Goal: Task Accomplishment & Management: Use online tool/utility

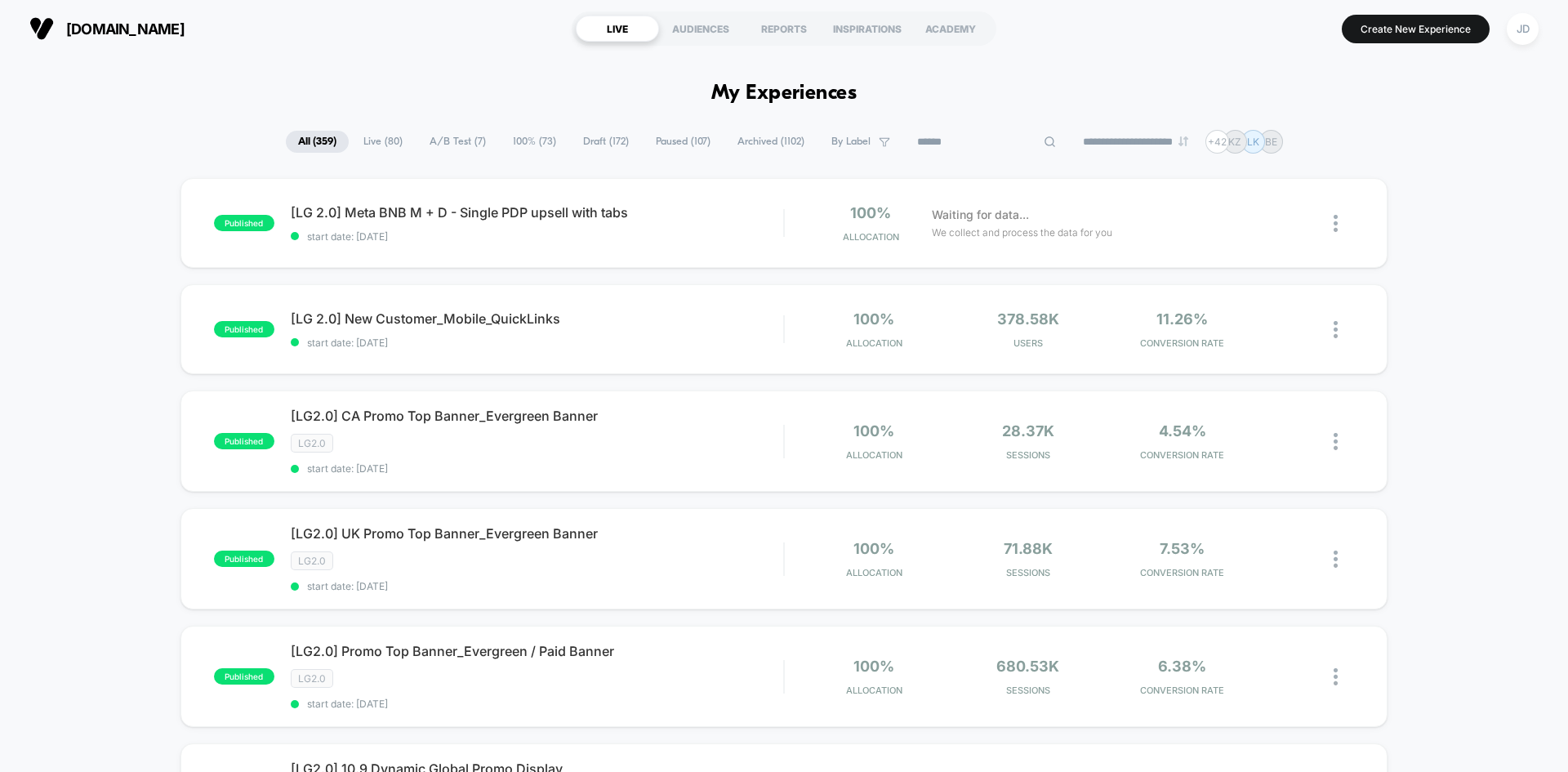
click at [984, 141] on input at bounding box center [986, 142] width 163 height 20
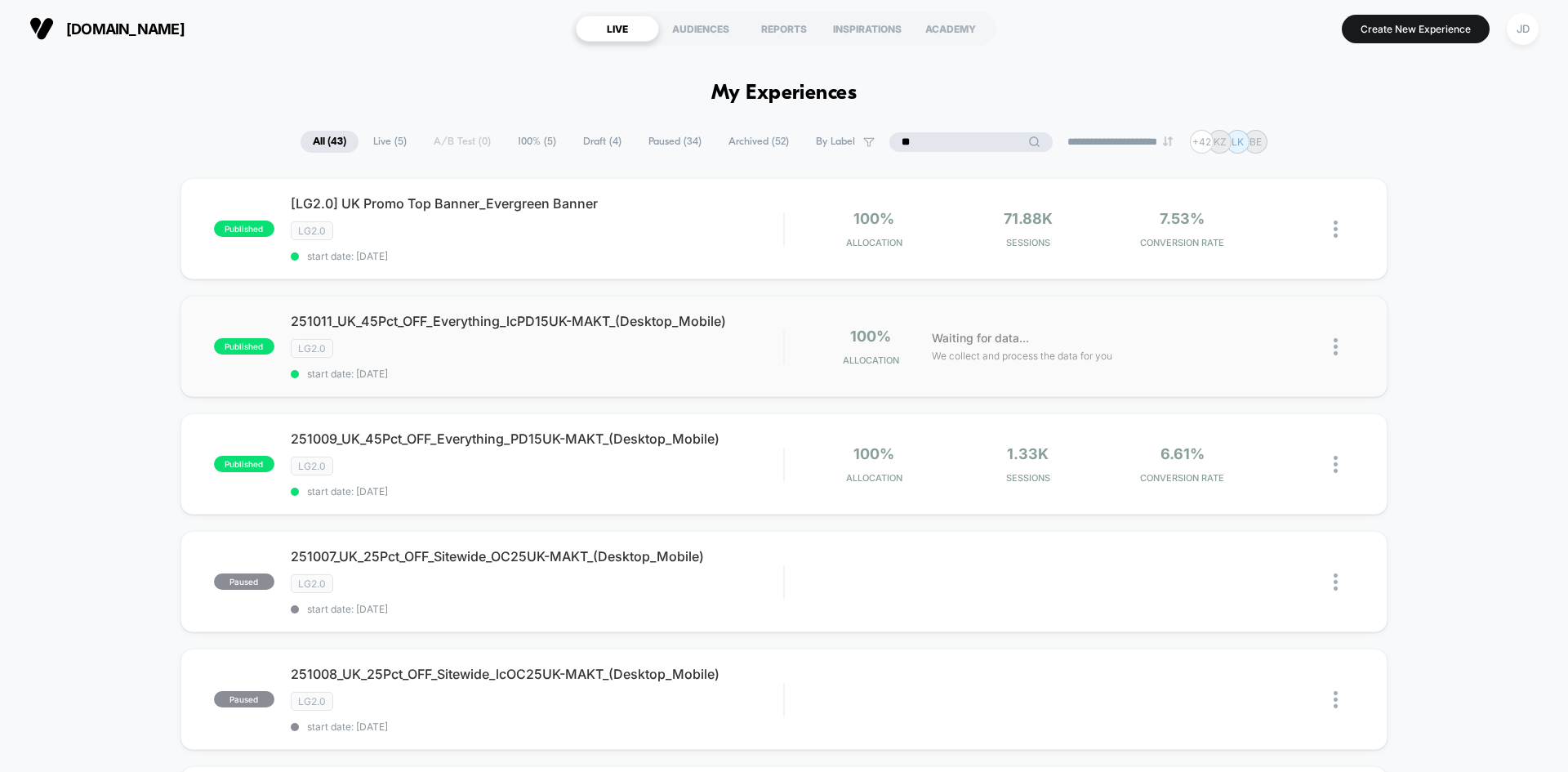
type input "**"
click at [1338, 344] on img at bounding box center [1336, 347] width 4 height 17
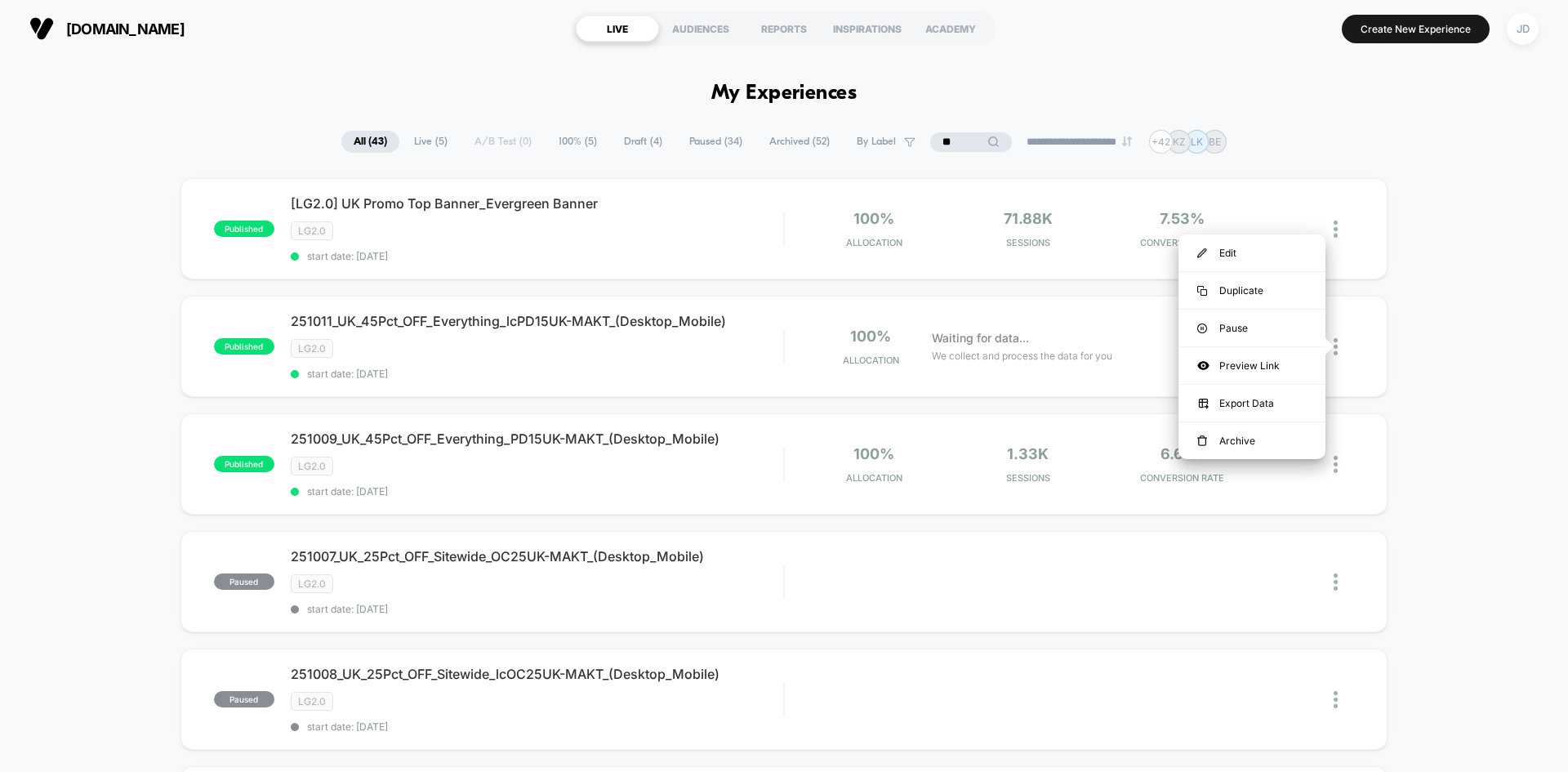
click at [1336, 347] on img at bounding box center [1336, 347] width 4 height 17
click at [1254, 300] on div "Duplicate" at bounding box center [1251, 290] width 147 height 37
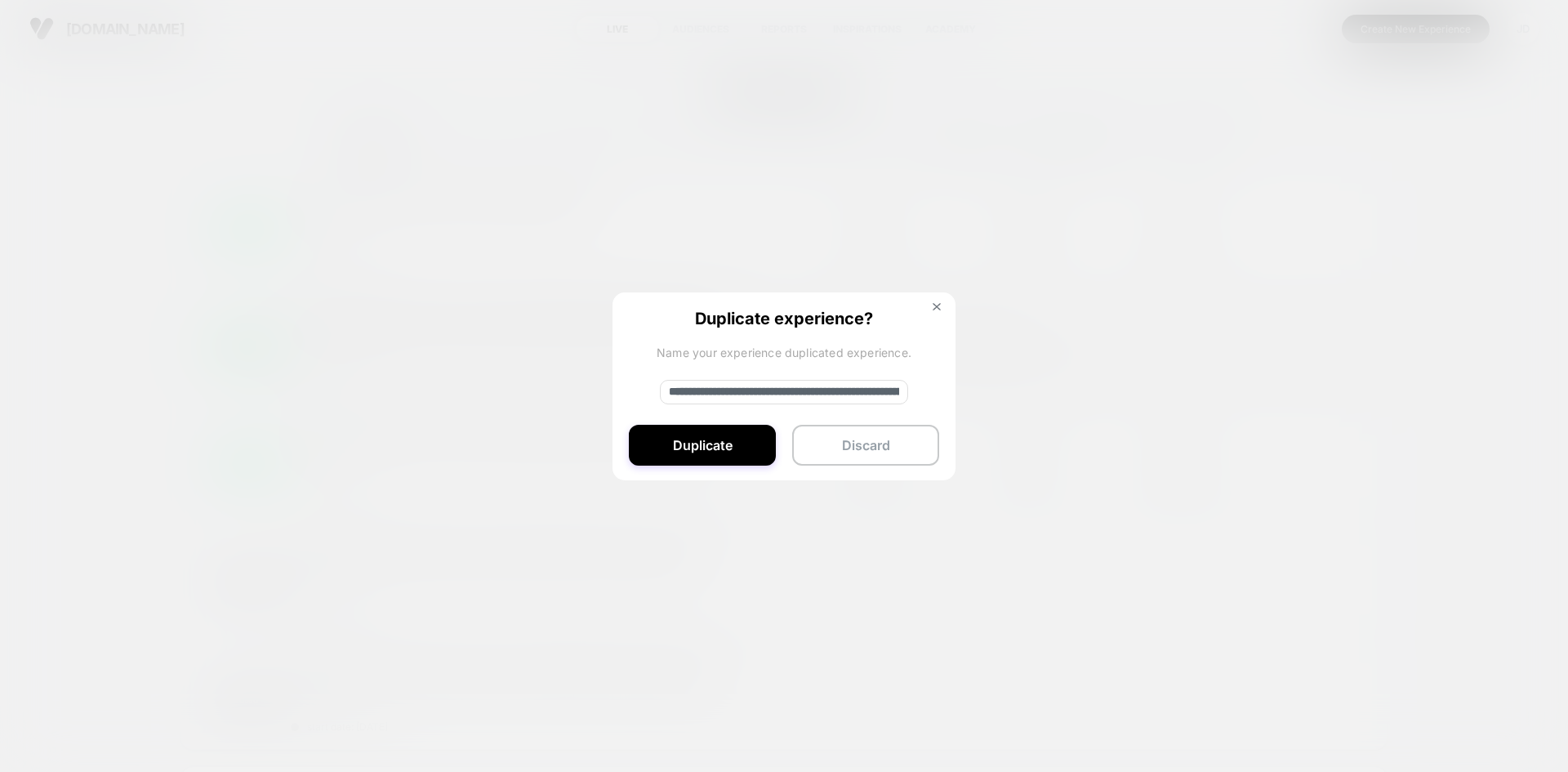
click at [792, 386] on input "**********" at bounding box center [784, 393] width 248 height 25
paste input "**********"
type input "**********"
click at [720, 449] on button "Duplicate" at bounding box center [702, 445] width 147 height 41
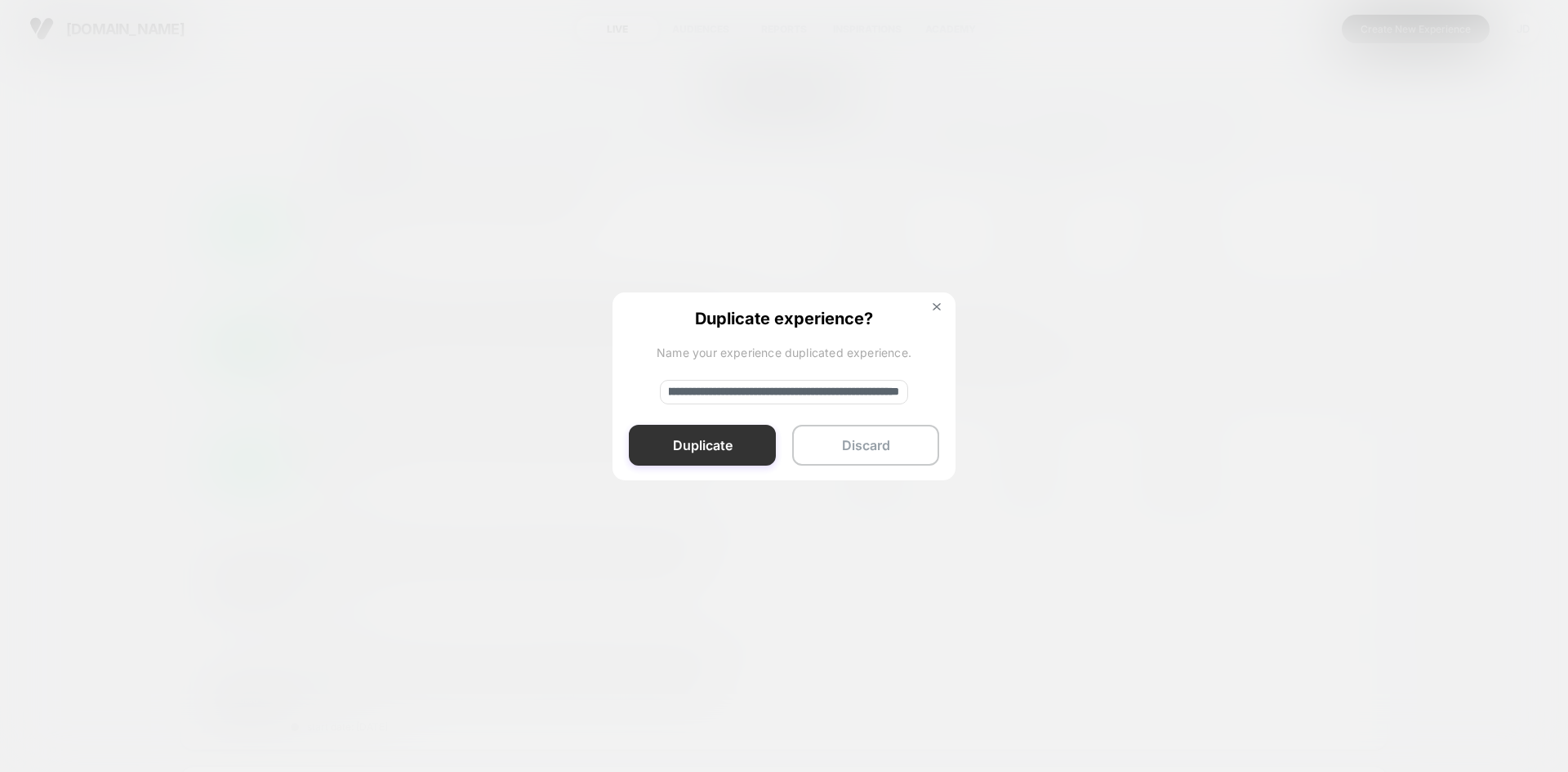
scroll to position [0, 0]
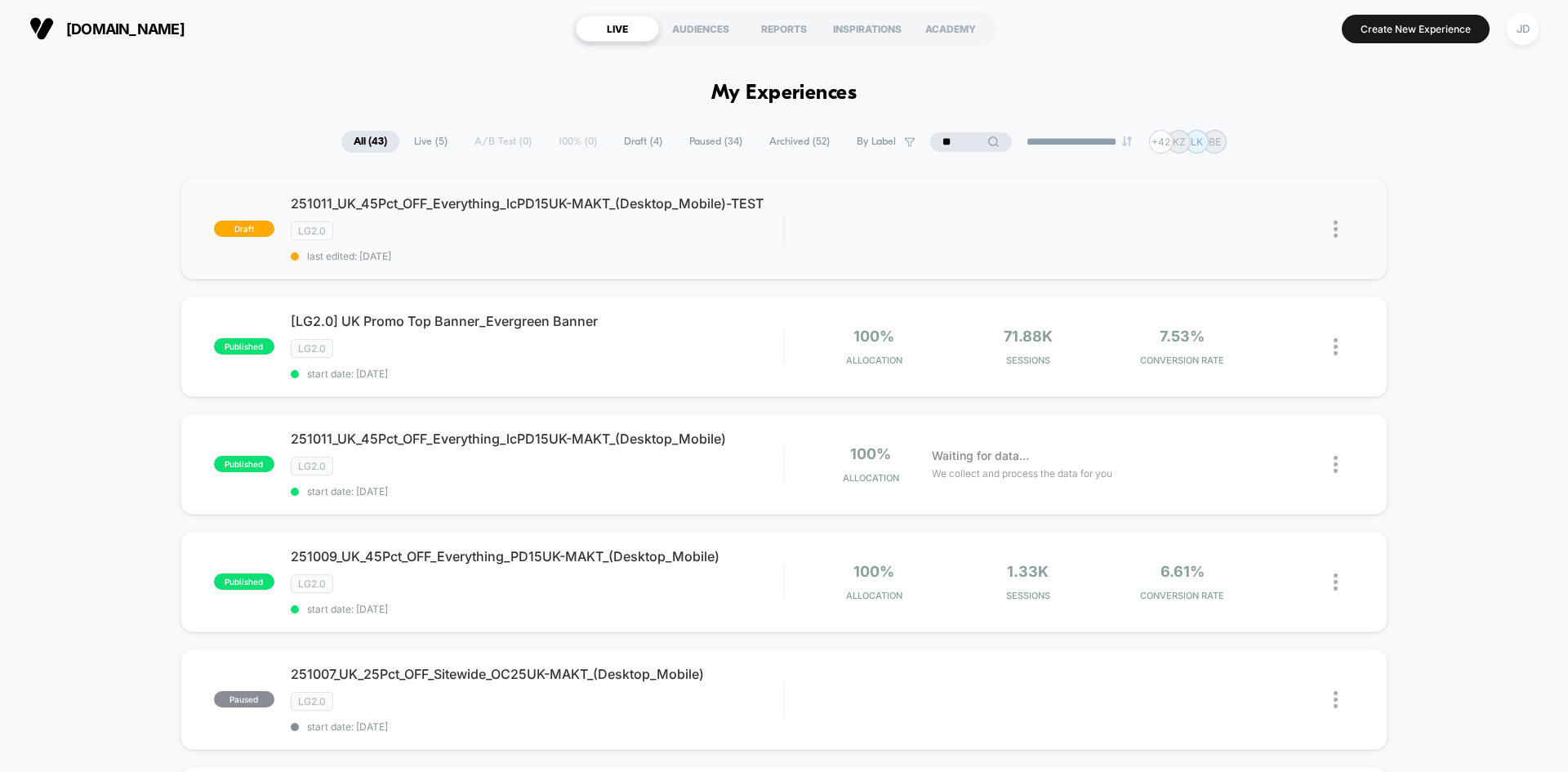
click at [1337, 228] on img at bounding box center [1336, 230] width 4 height 17
click at [1256, 158] on div "Edit" at bounding box center [1251, 154] width 147 height 37
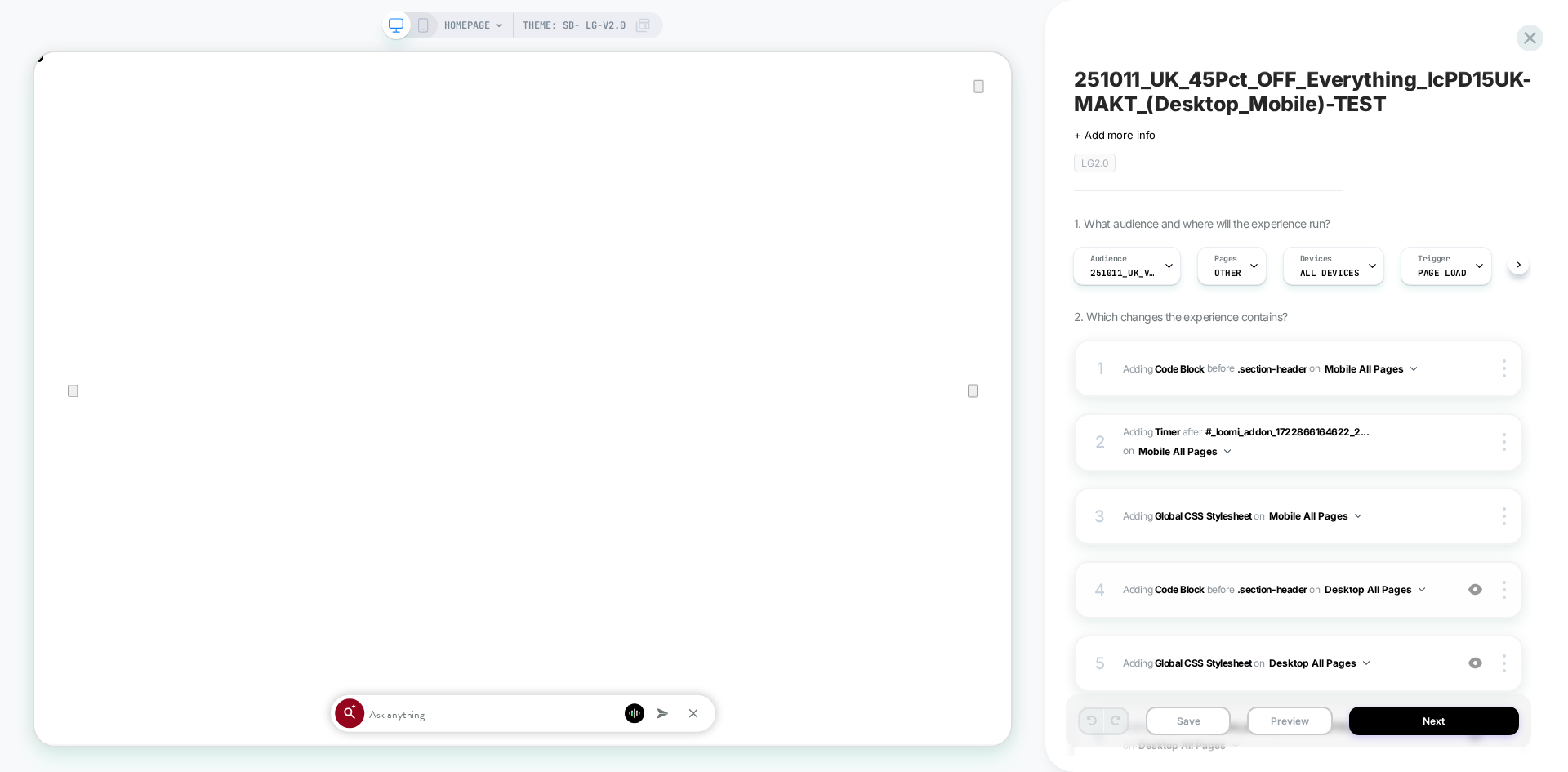
scroll to position [163, 0]
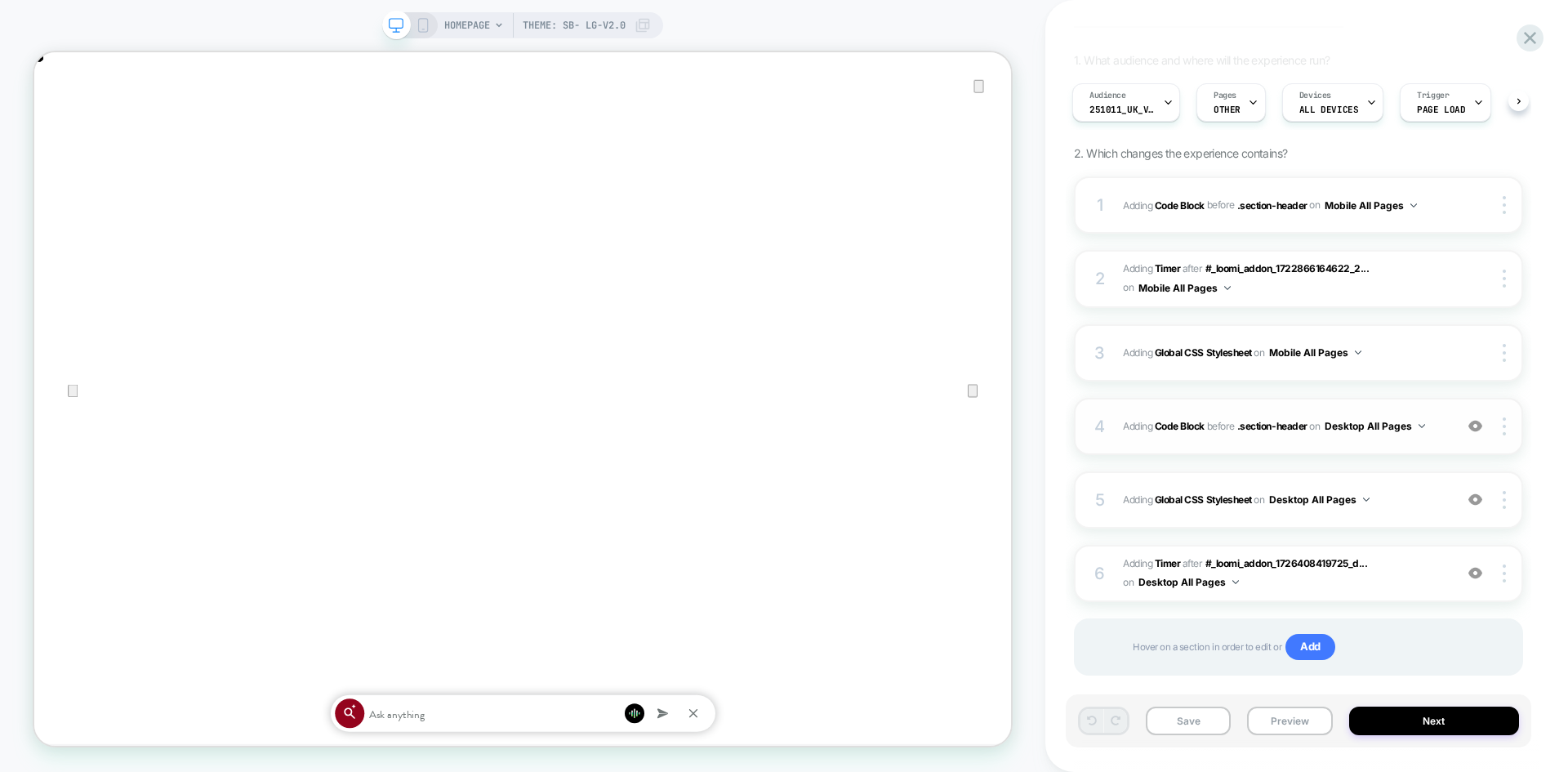
click at [1433, 426] on span "Adding Code Block BEFORE .section-header .section-header on Desktop All Pages" at bounding box center [1284, 426] width 322 height 21
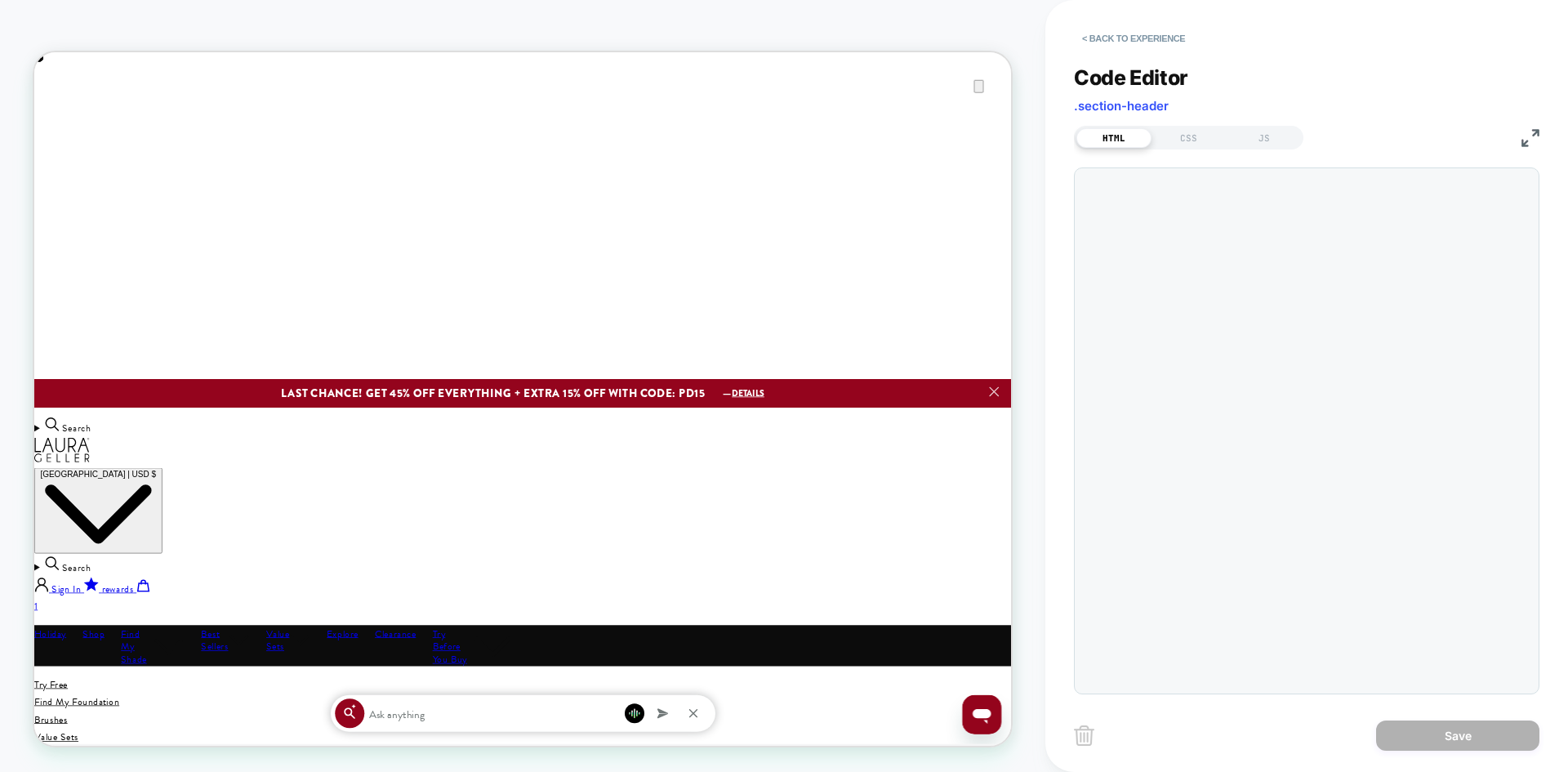
scroll to position [0, 0]
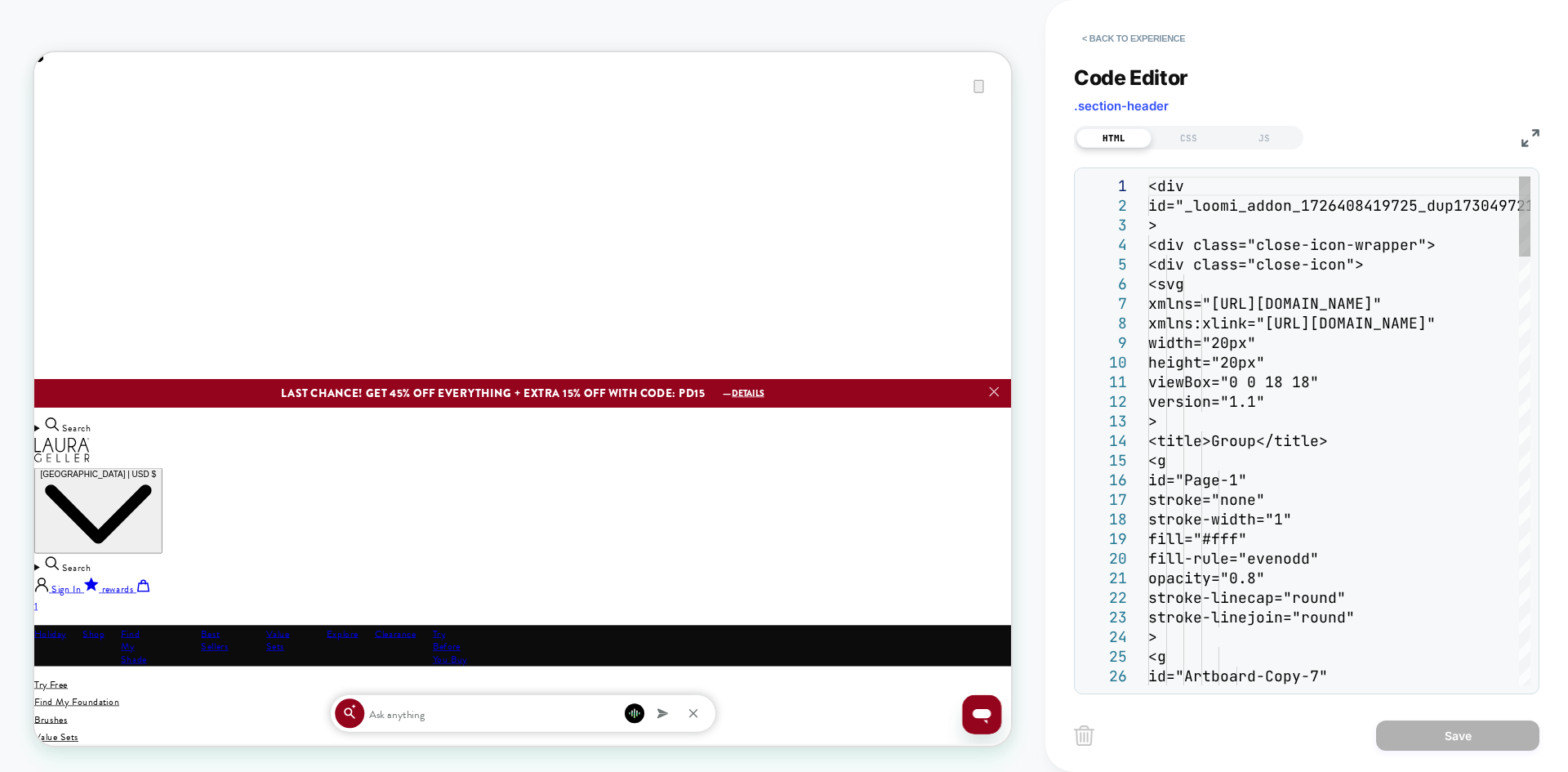
click at [61, 125] on icon "Close" at bounding box center [50, 135] width 20 height 20
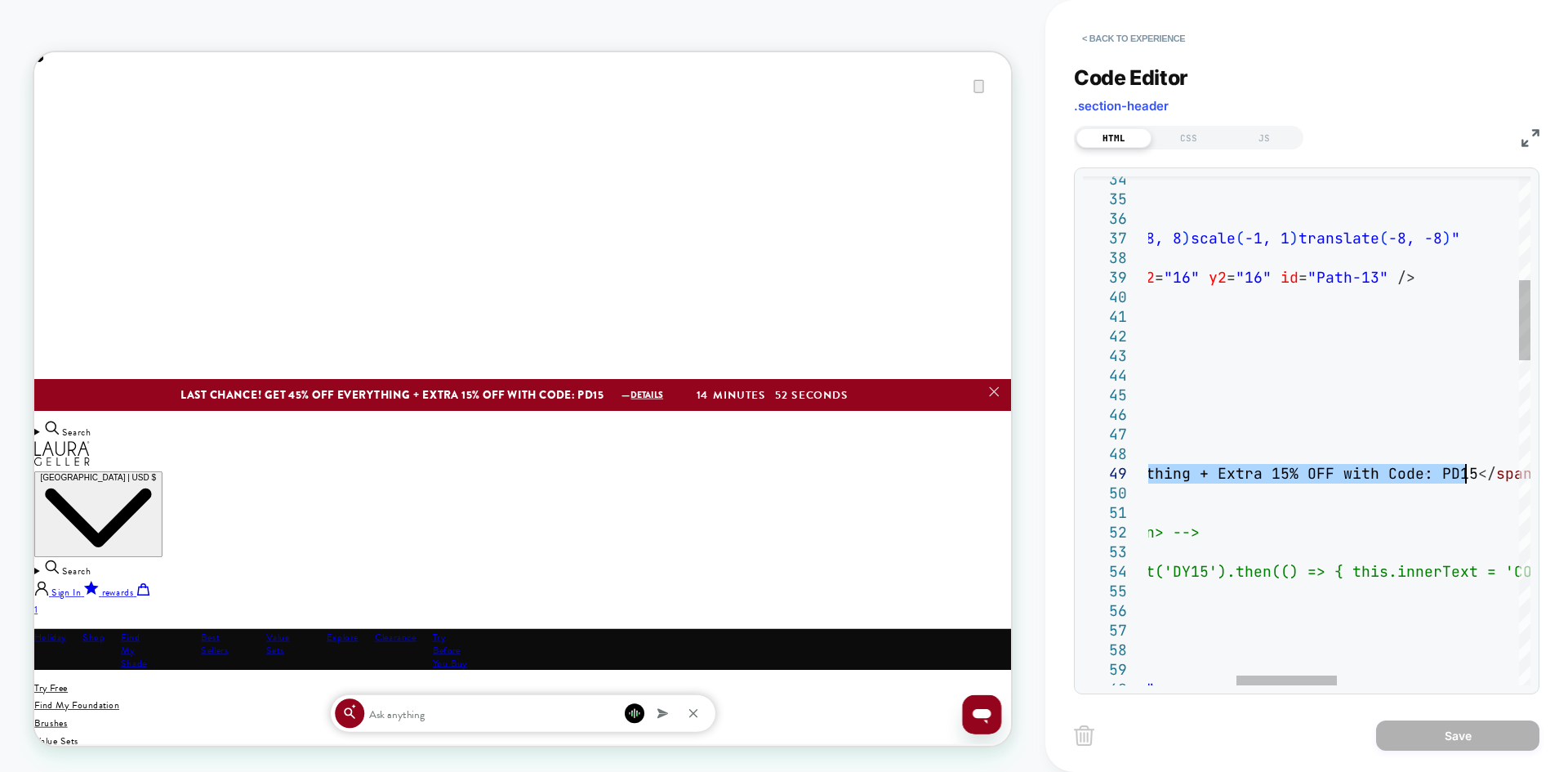
drag, startPoint x: 1212, startPoint y: 469, endPoint x: 1465, endPoint y: 480, distance: 253.2
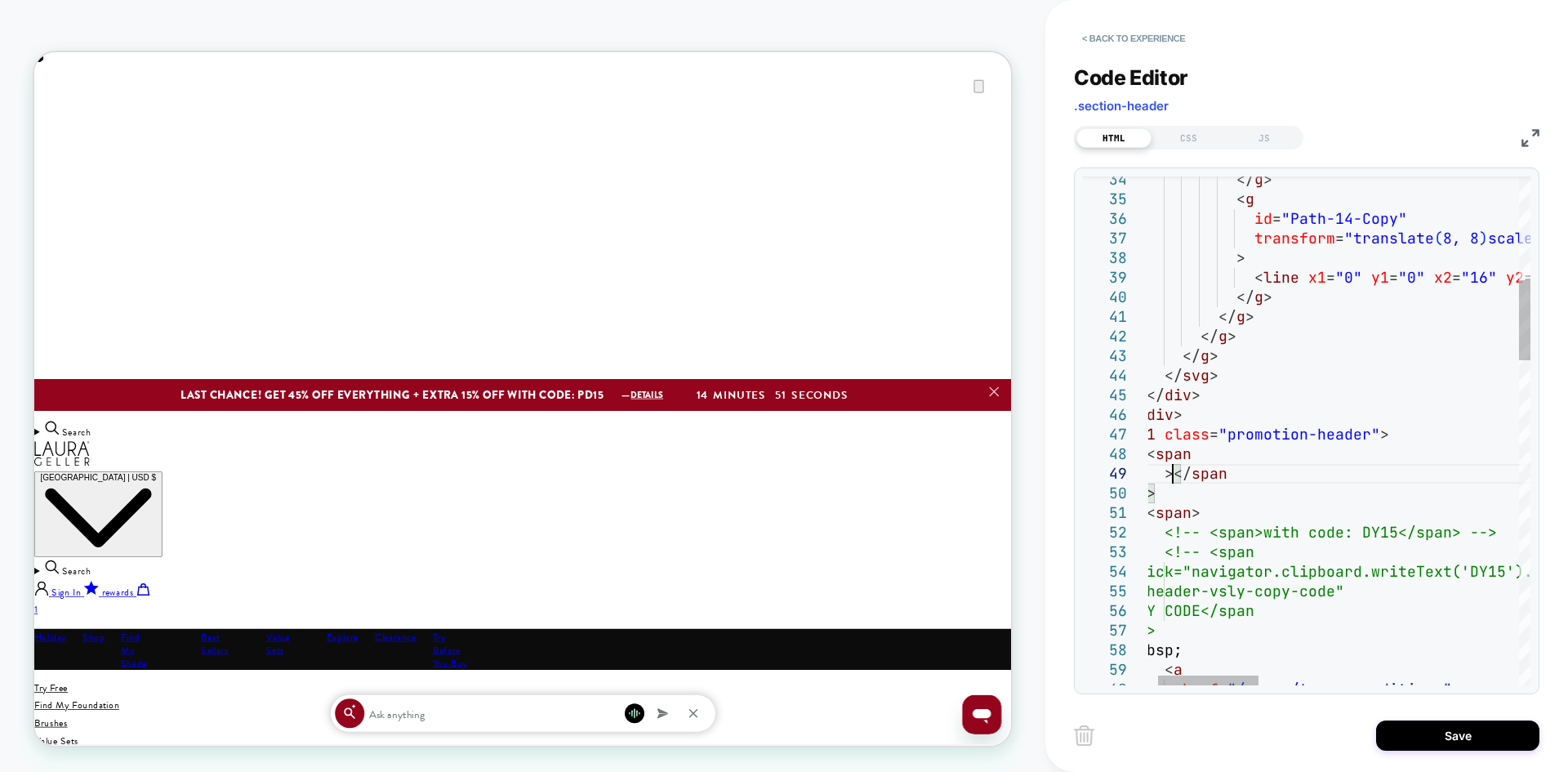
type textarea "**********"
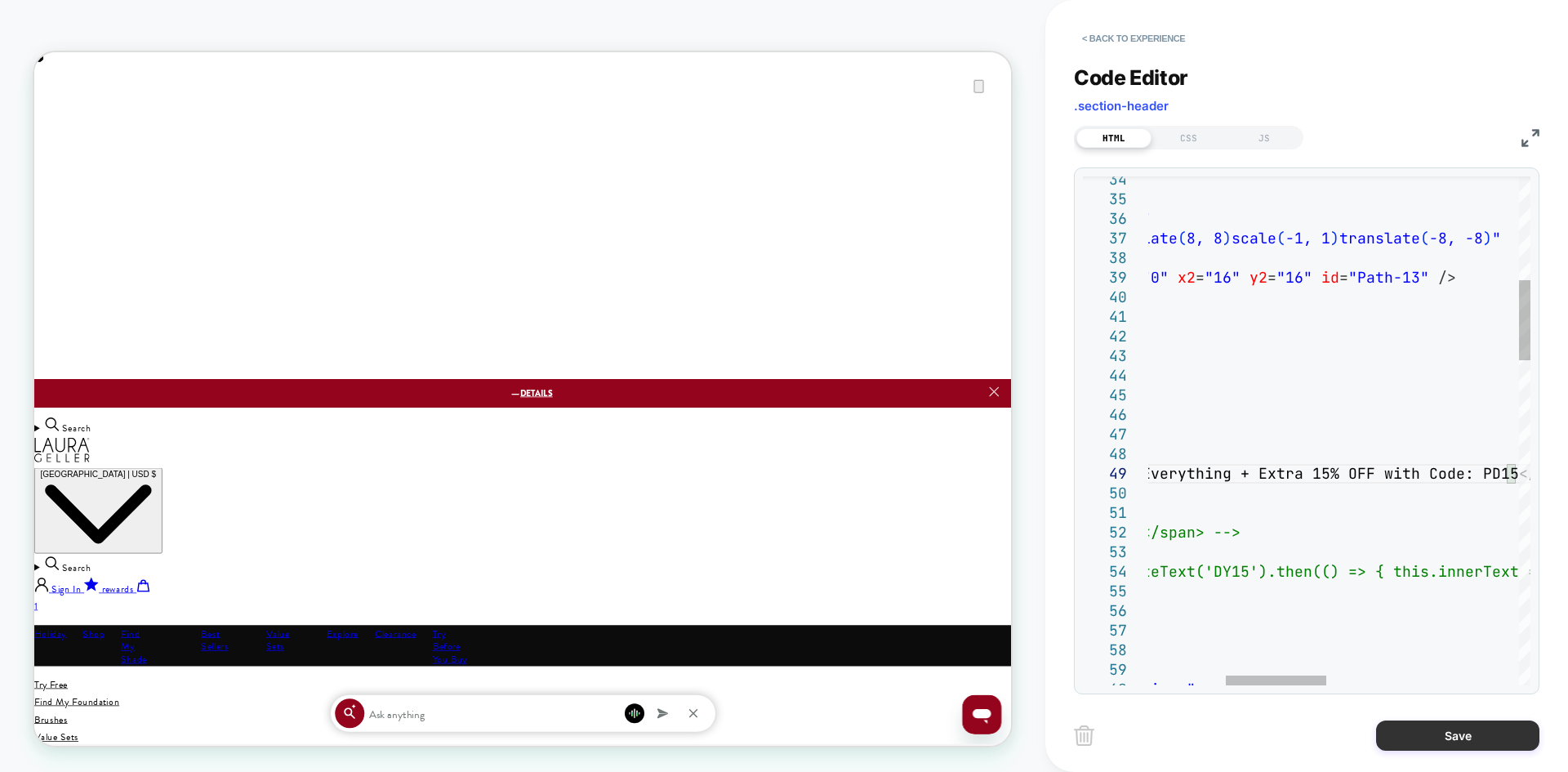
click at [1453, 733] on button "Save" at bounding box center [1458, 736] width 163 height 30
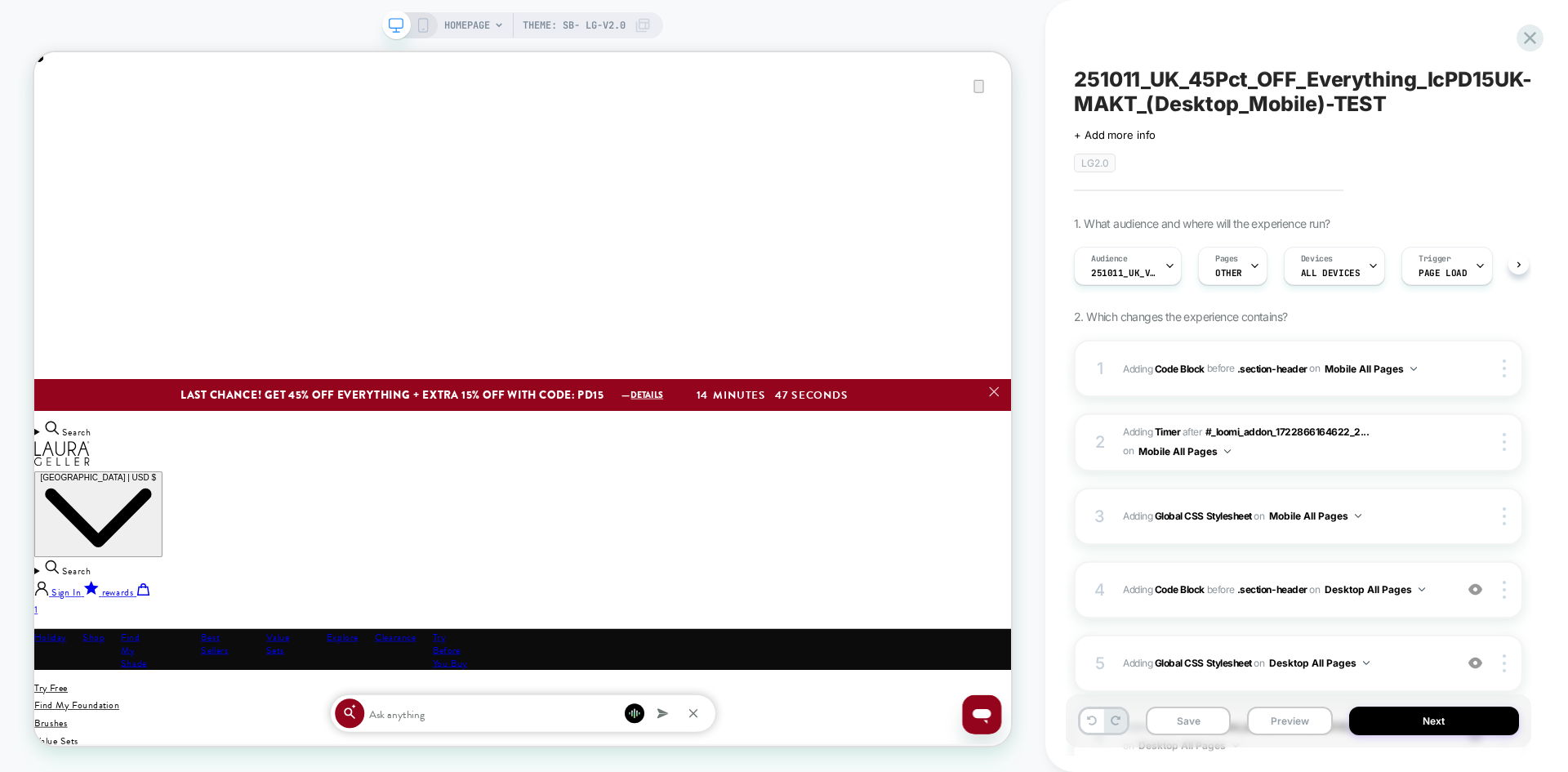
scroll to position [0, 1]
click at [418, 25] on icon at bounding box center [423, 26] width 15 height 15
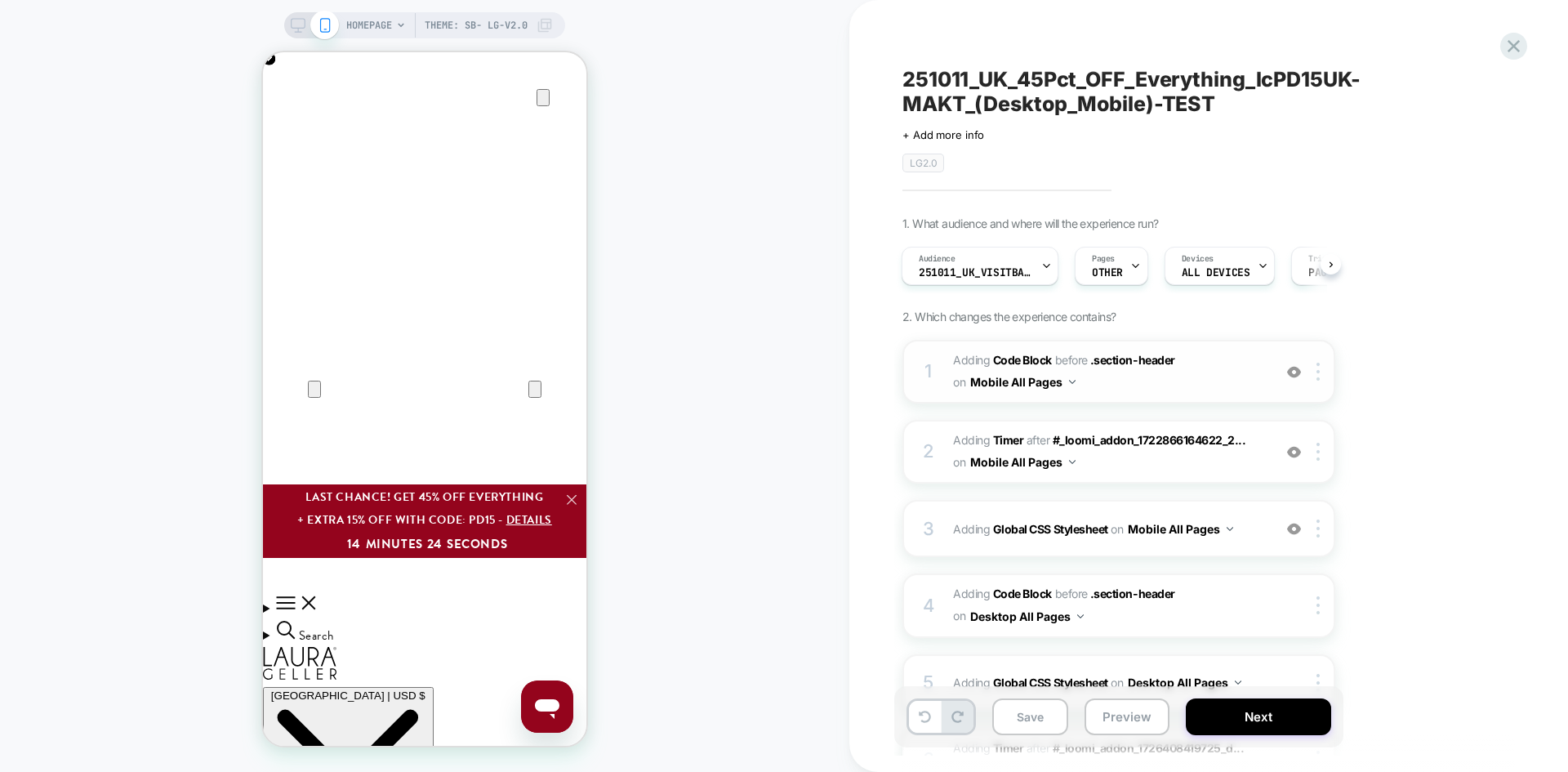
click at [1138, 388] on span "Adding Code Block BEFORE .section-header .section-header on Mobile All Pages" at bounding box center [1108, 372] width 311 height 45
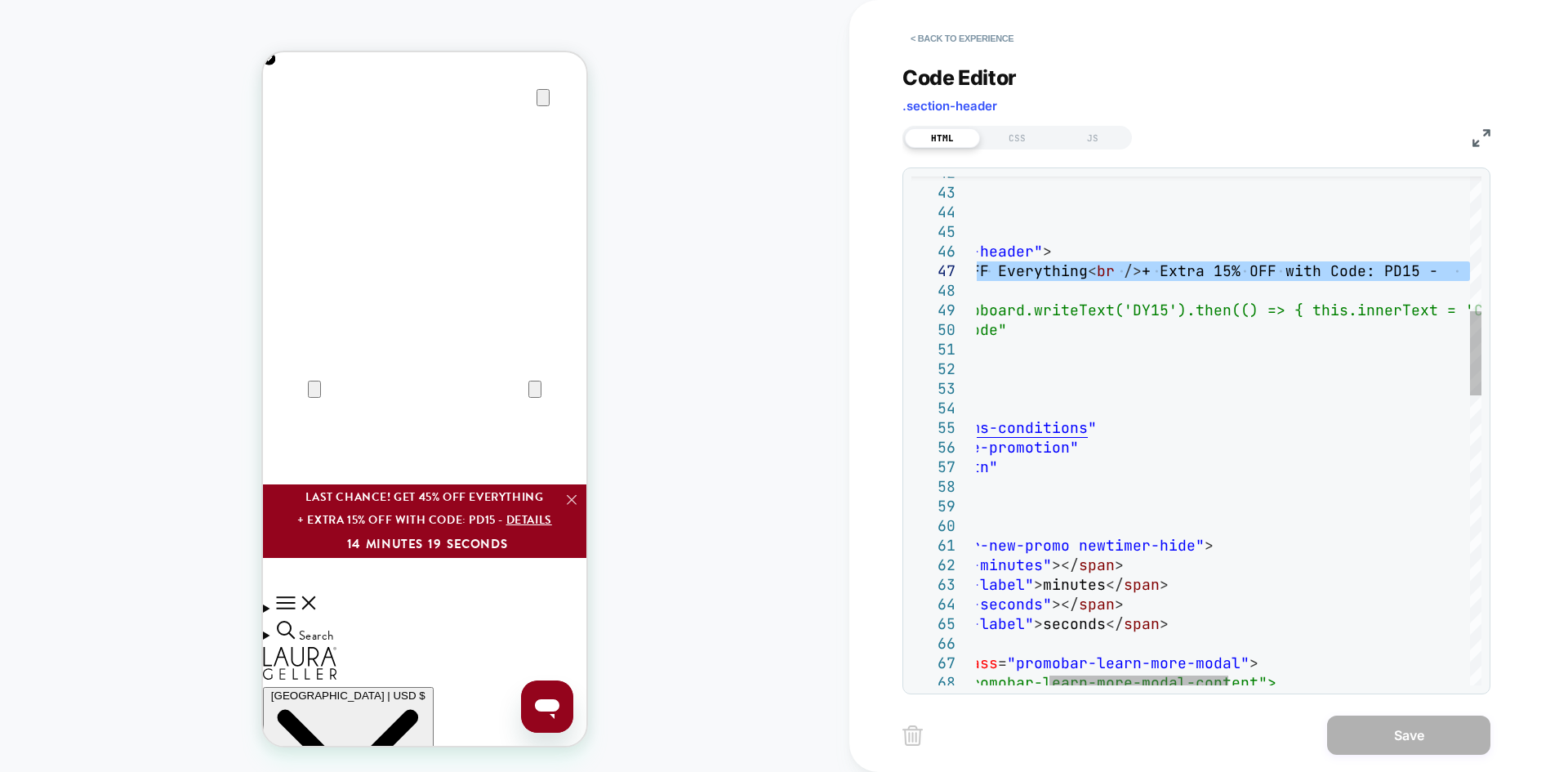
drag, startPoint x: 1011, startPoint y: 267, endPoint x: 1468, endPoint y: 278, distance: 457.1
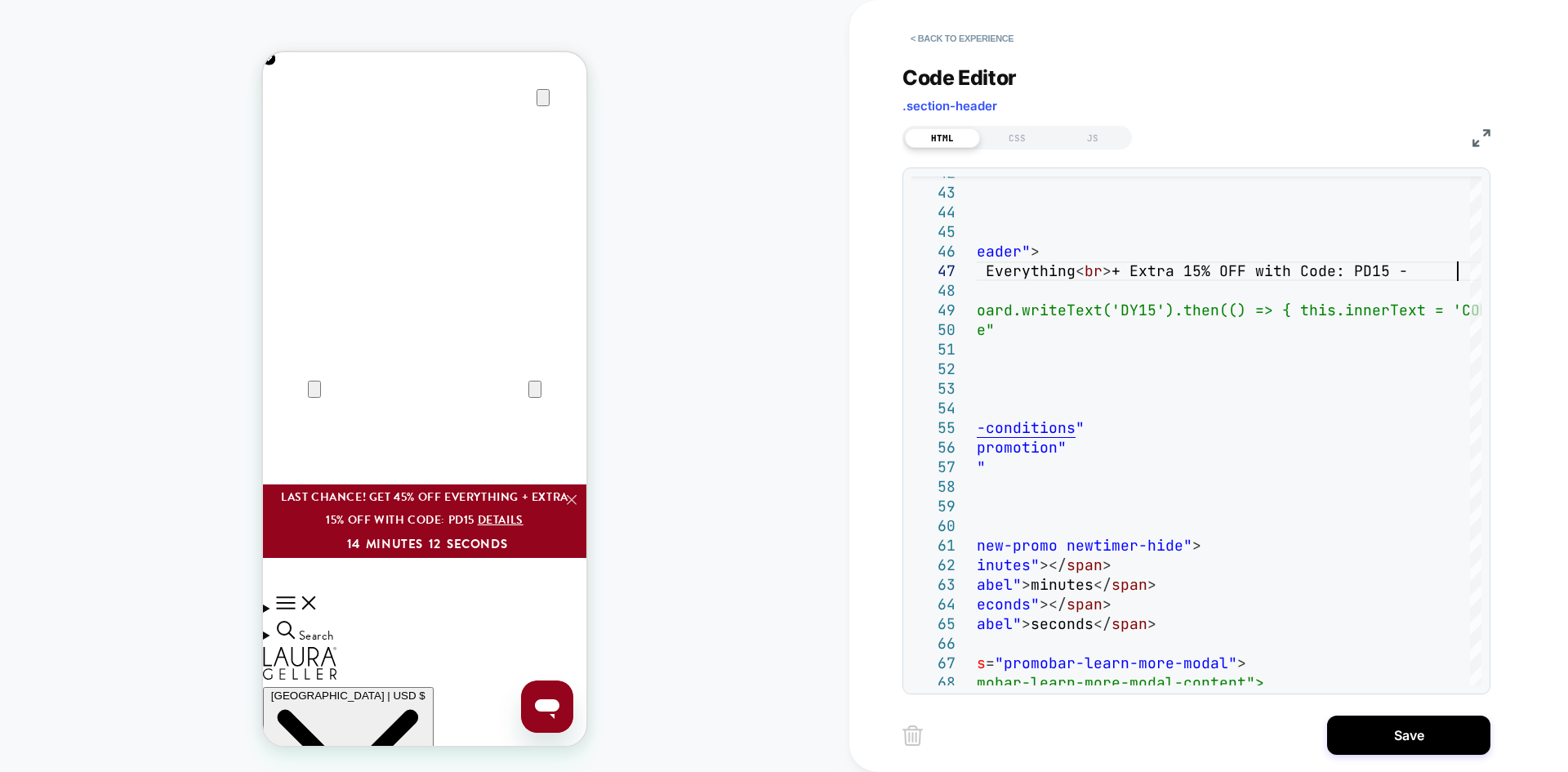
scroll to position [118, 696]
type textarea "**********"
drag, startPoint x: 1378, startPoint y: 734, endPoint x: 1190, endPoint y: 527, distance: 279.6
click at [1378, 734] on button "Save" at bounding box center [1409, 735] width 163 height 39
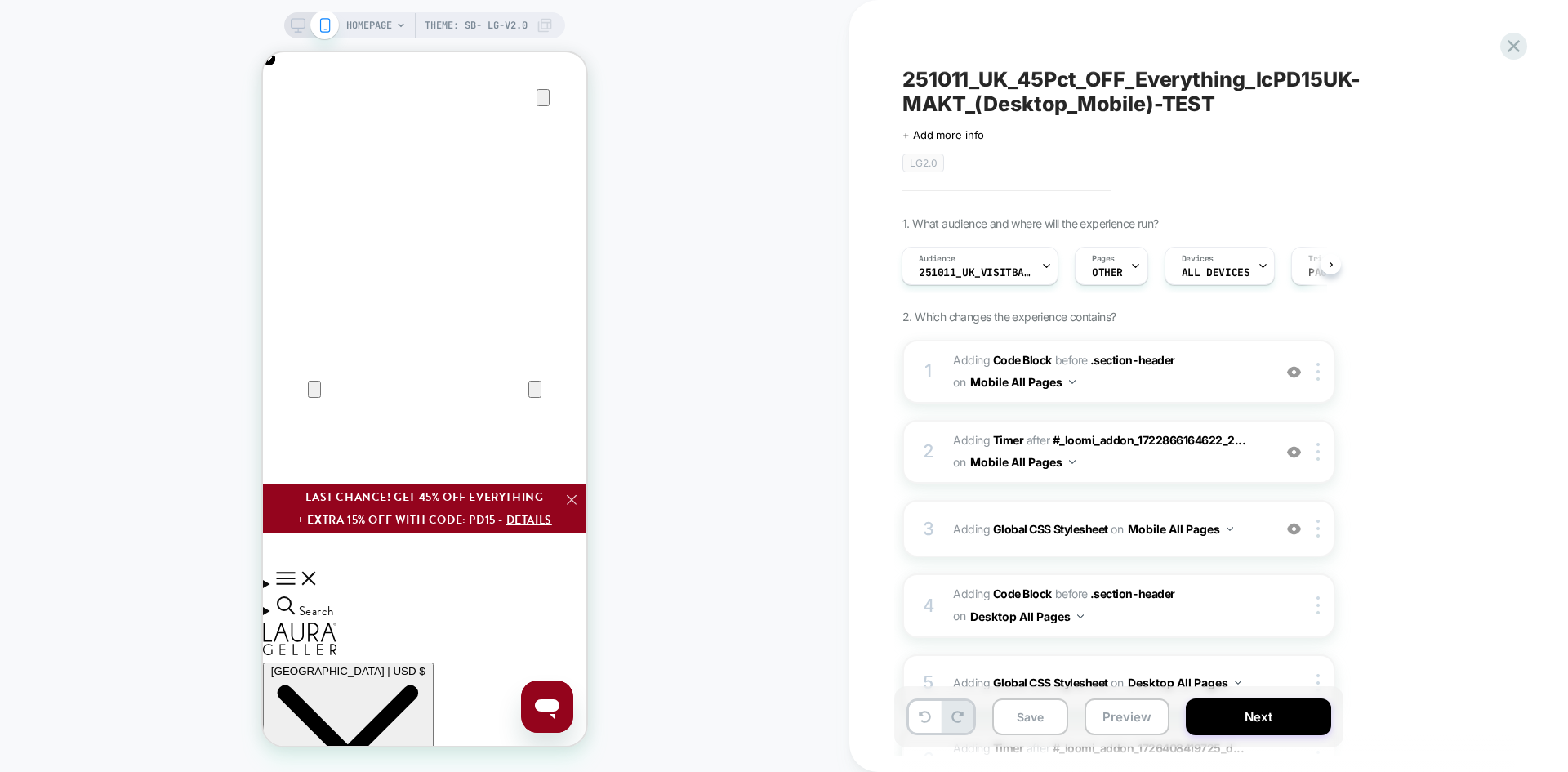
scroll to position [0, 323]
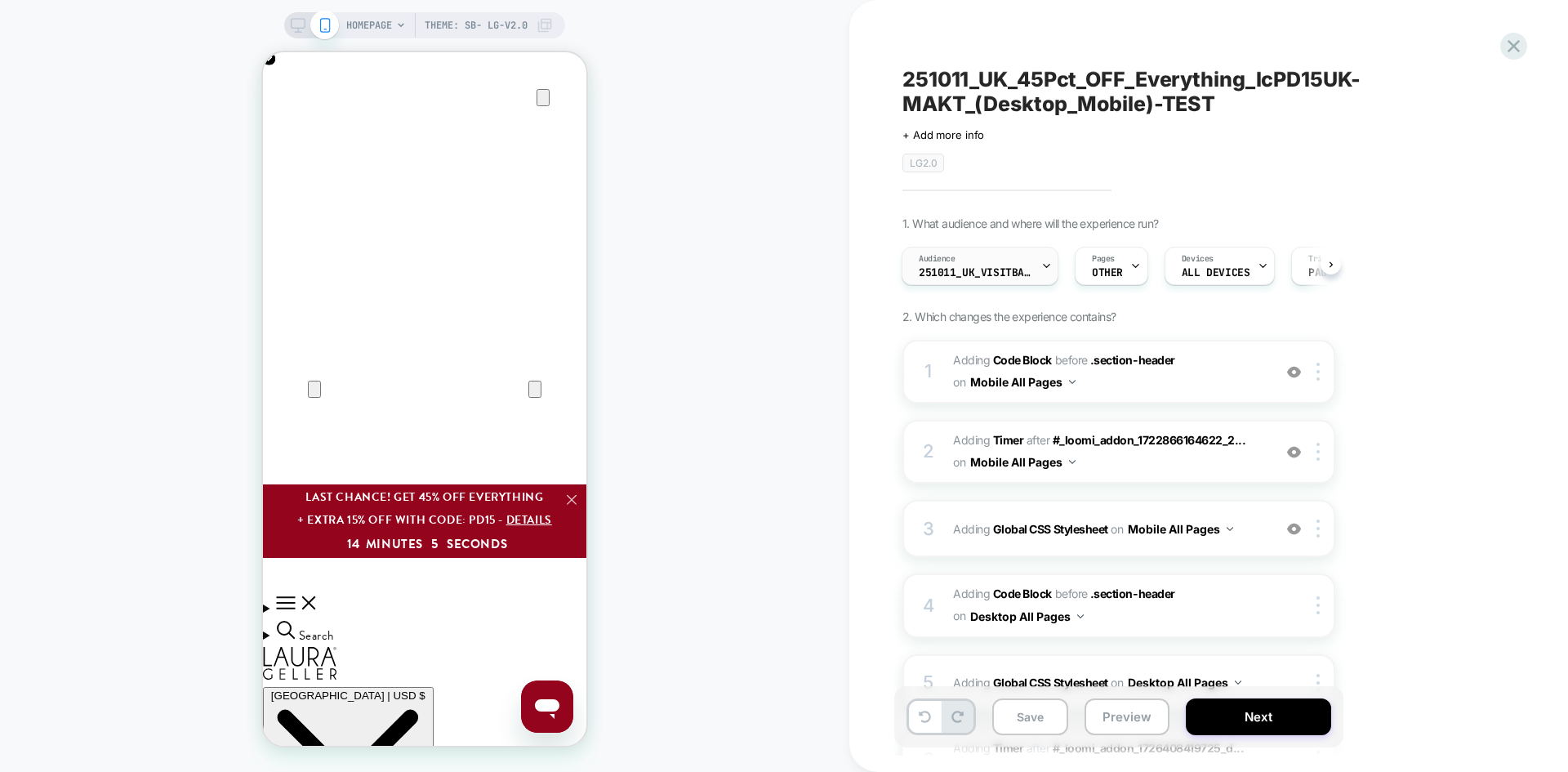
click at [1011, 274] on span "251011_UK_VisitBanner_lcPD15UK-MAKT" at bounding box center [975, 273] width 115 height 11
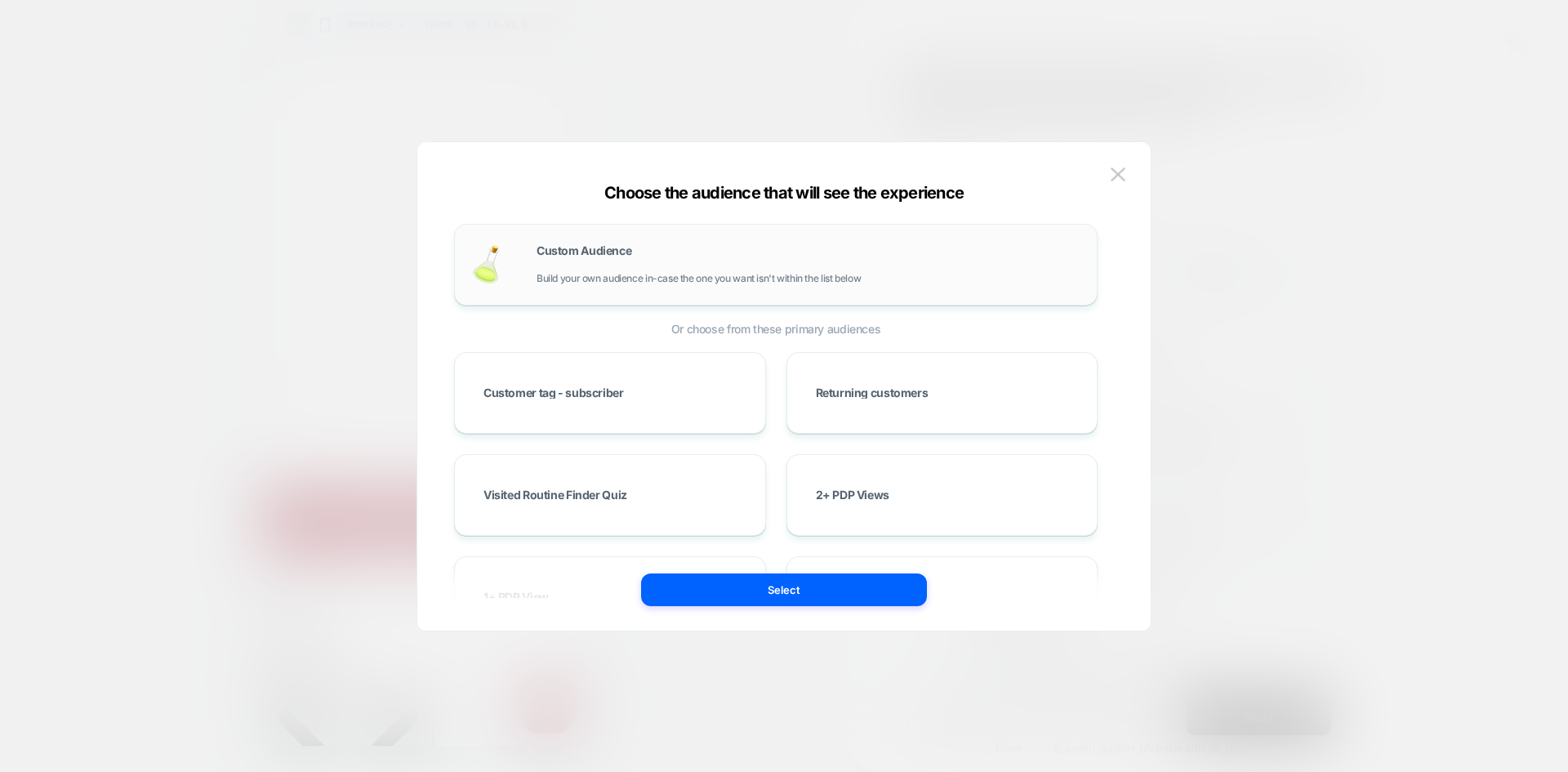
click at [798, 245] on div "Custom Audience Build your own audience in-case the one you want isn't within t…" at bounding box center [809, 264] width 544 height 39
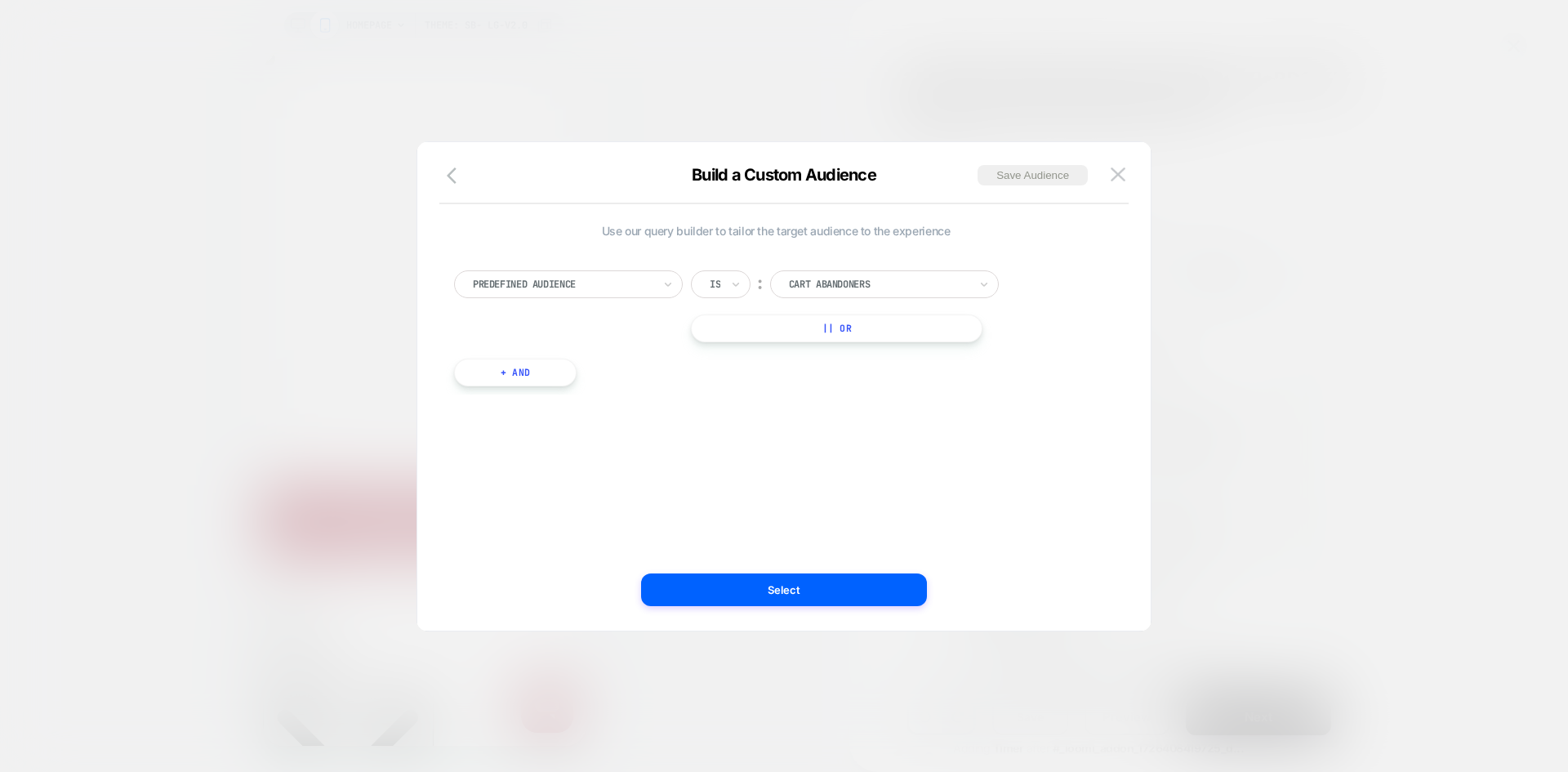
scroll to position [0, 0]
click at [588, 275] on div "Predefined Audience" at bounding box center [562, 284] width 183 height 18
type input "*****"
click at [520, 344] on div "Visit In Page" at bounding box center [576, 352] width 212 height 27
click at [726, 289] on div "Is" at bounding box center [720, 284] width 60 height 28
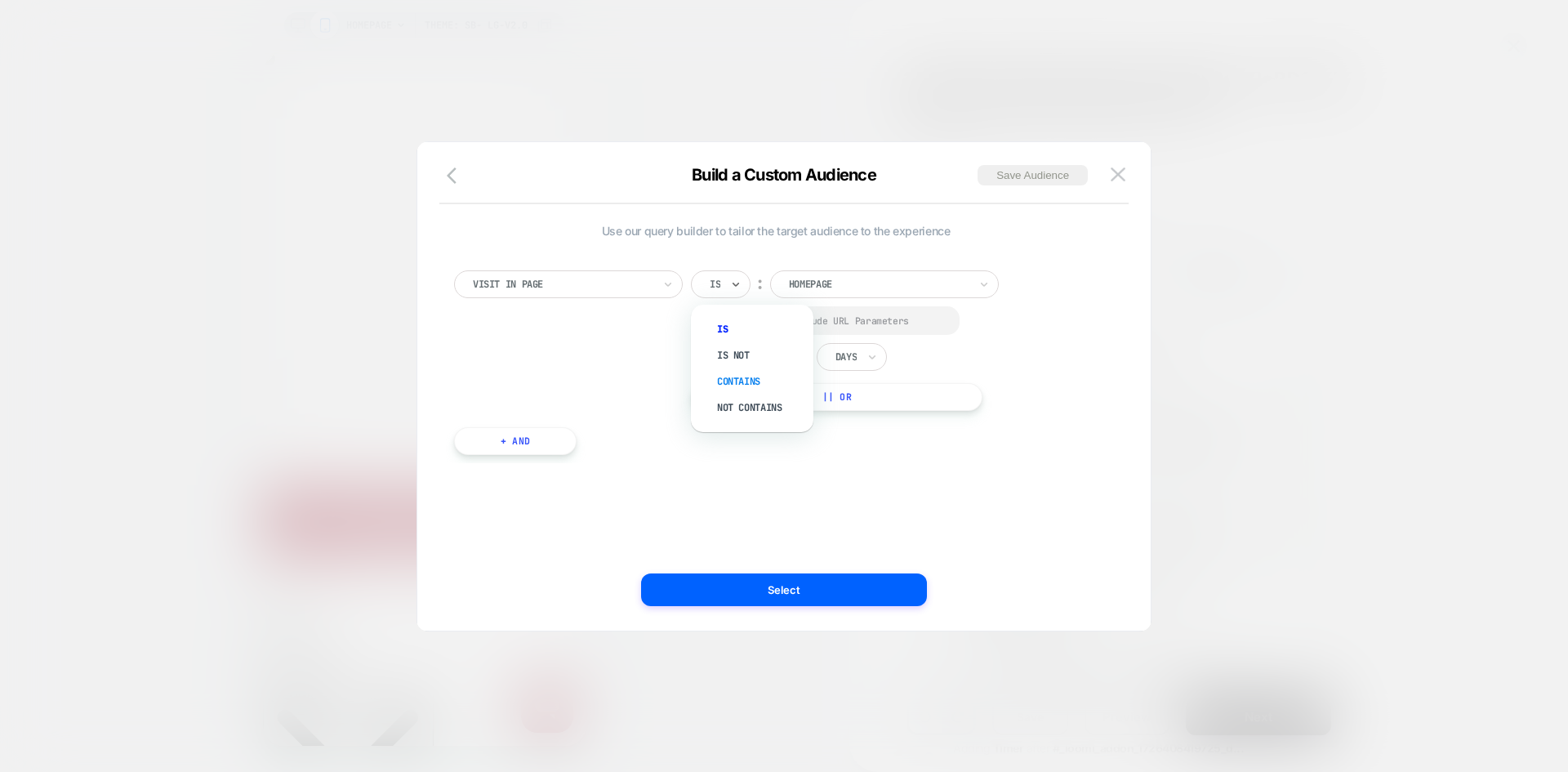
click at [745, 389] on div "Contains" at bounding box center [760, 382] width 106 height 27
click at [716, 319] on div at bounding box center [713, 321] width 12 height 12
drag, startPoint x: 798, startPoint y: 357, endPoint x: 767, endPoint y: 359, distance: 31.1
click at [763, 357] on div "In the last * Days" at bounding box center [789, 358] width 196 height 28
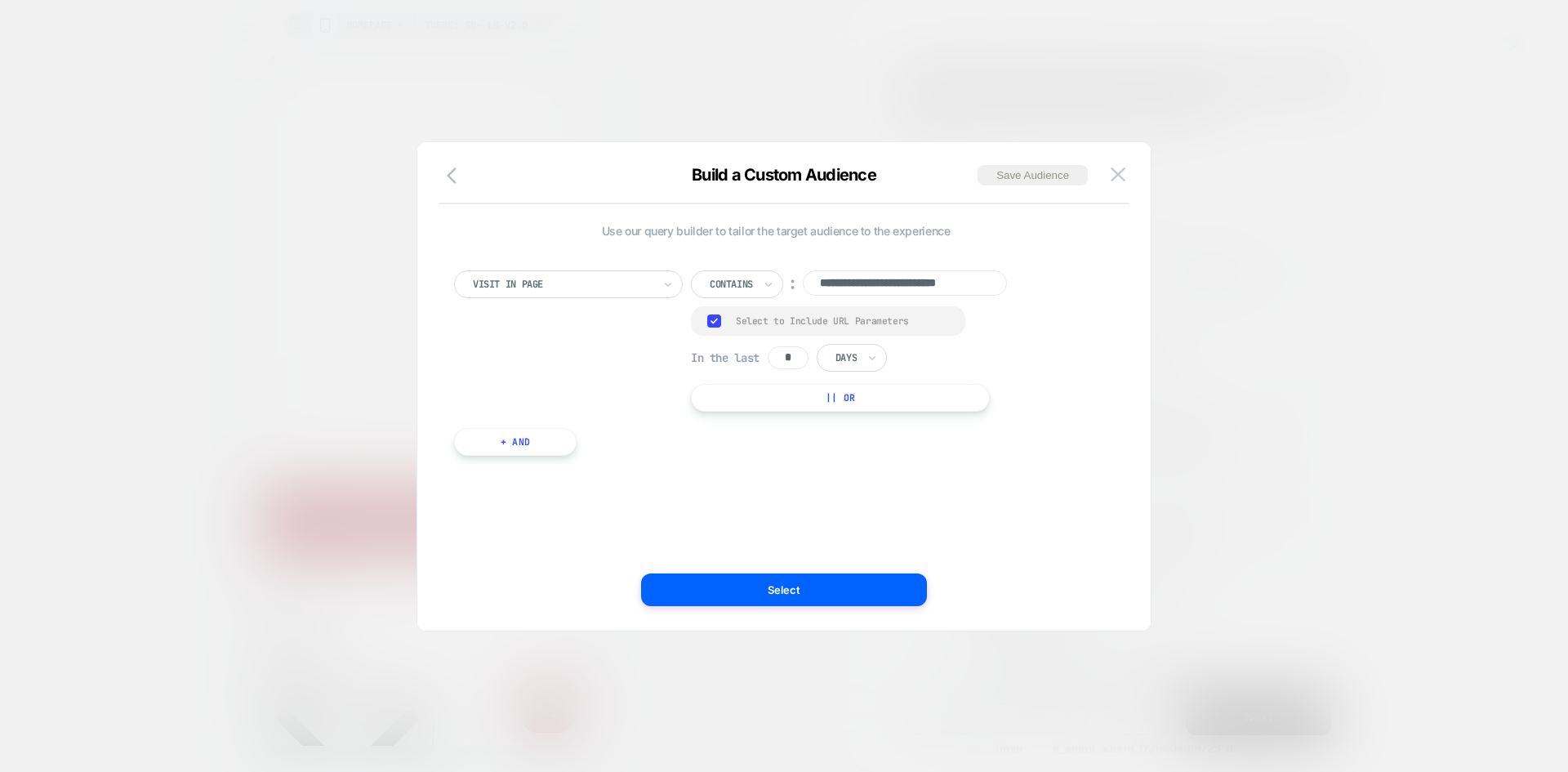
type input "**********"
drag, startPoint x: 802, startPoint y: 353, endPoint x: 787, endPoint y: 353, distance: 15.0
click at [787, 353] on input "*" at bounding box center [788, 358] width 41 height 23
type input "*"
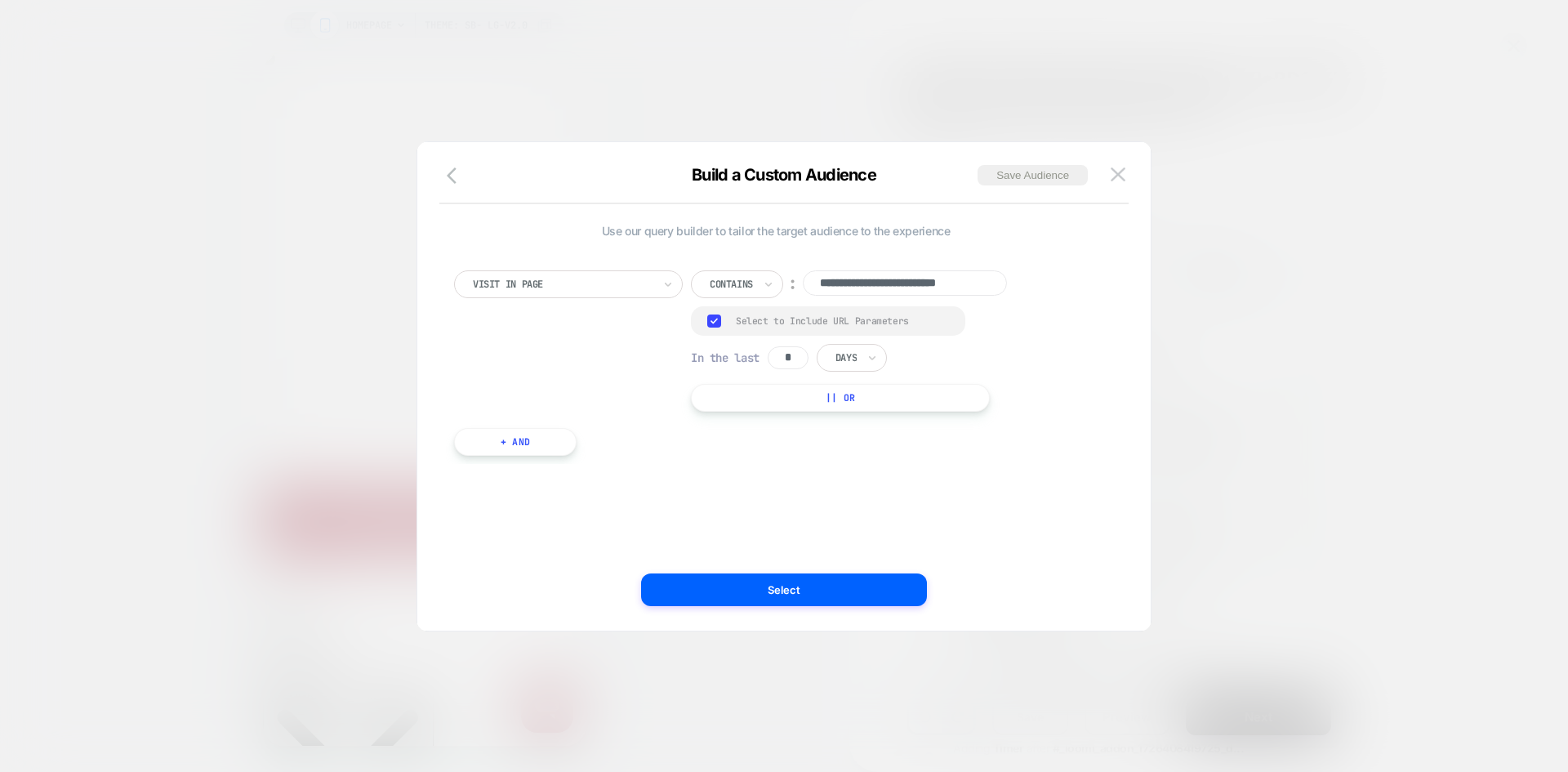
click at [856, 357] on div at bounding box center [846, 358] width 21 height 15
click at [863, 401] on div "Hours" at bounding box center [889, 403] width 106 height 27
click at [884, 274] on input "**********" at bounding box center [904, 283] width 204 height 26
click at [881, 287] on input at bounding box center [904, 283] width 204 height 26
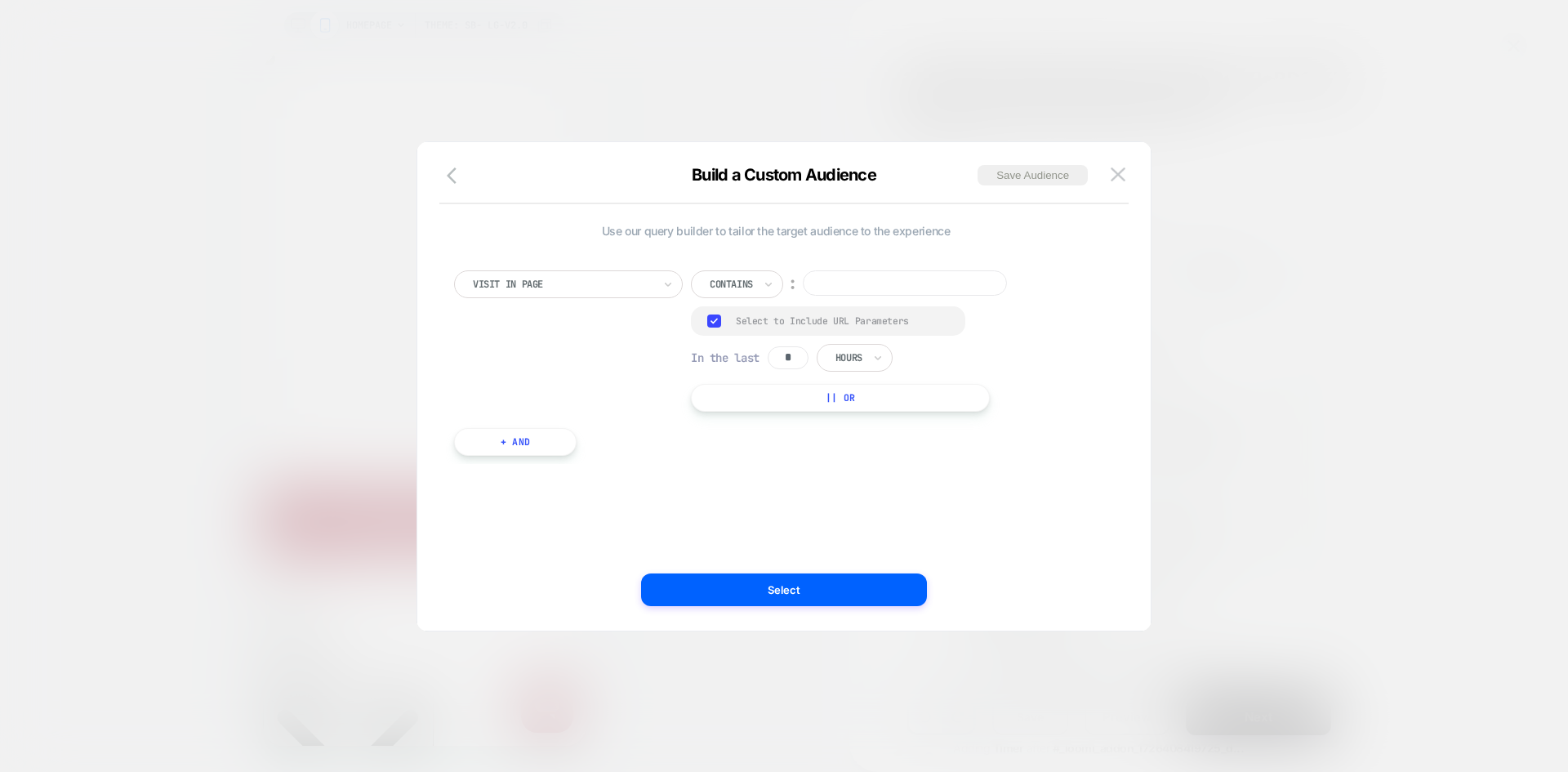
paste input "**********"
type input "**********"
click at [1005, 175] on button "Save Audience" at bounding box center [1032, 175] width 110 height 21
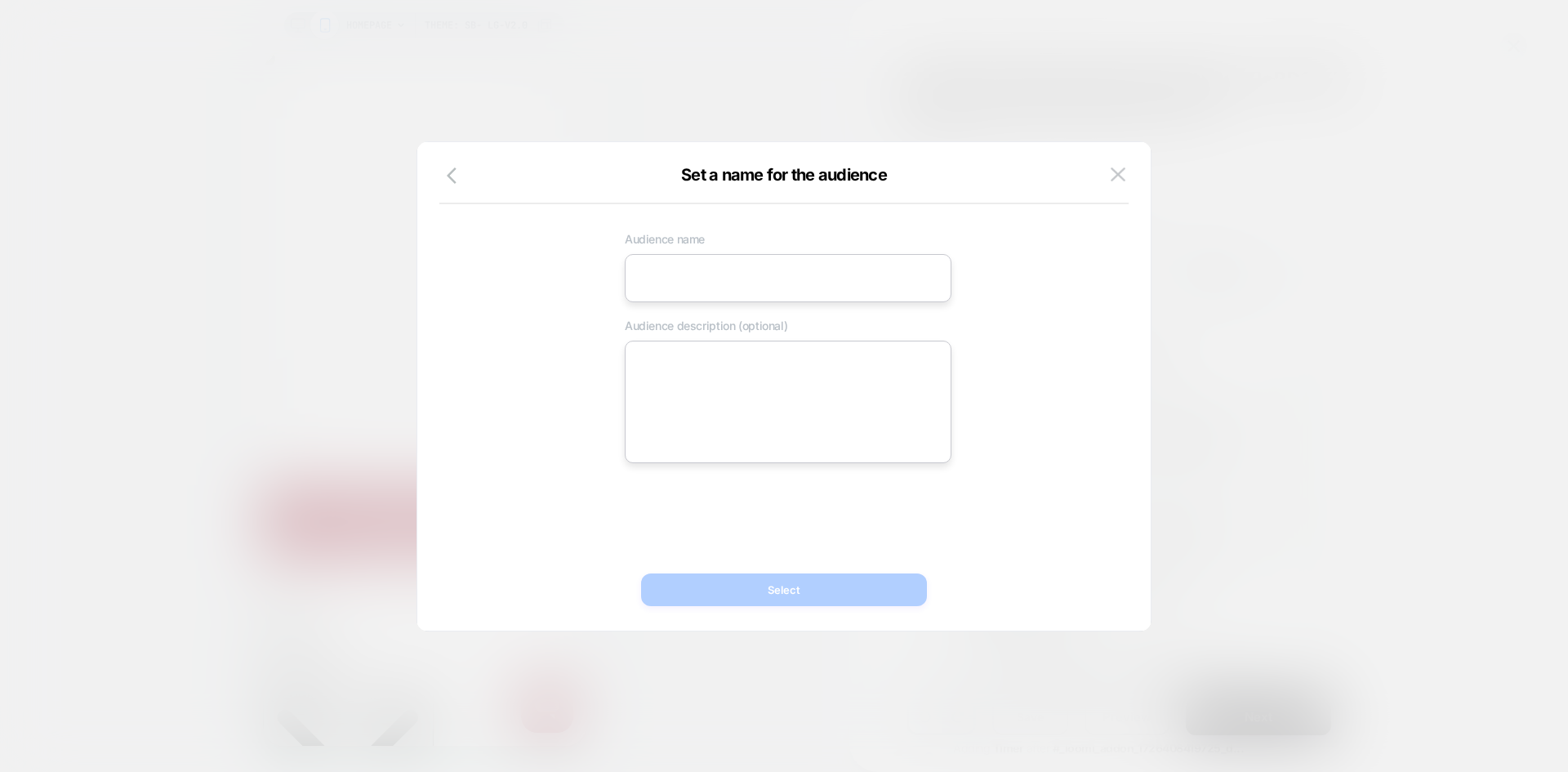
scroll to position [0, 647]
drag, startPoint x: 729, startPoint y: 409, endPoint x: 724, endPoint y: 306, distance: 103.1
click at [729, 395] on textarea at bounding box center [788, 401] width 327 height 122
click at [723, 289] on input at bounding box center [788, 278] width 327 height 48
click at [736, 373] on textarea at bounding box center [788, 401] width 327 height 122
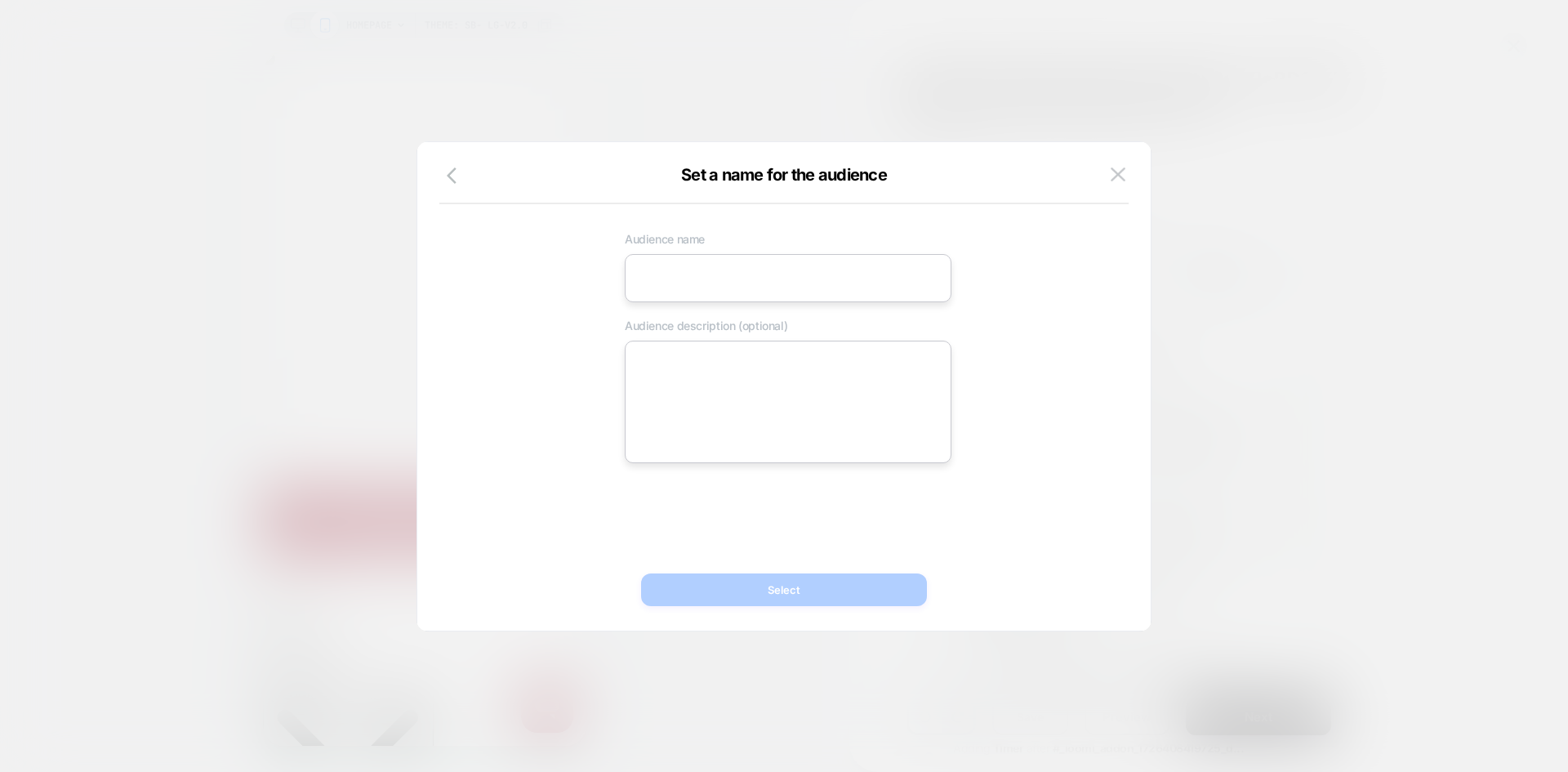
scroll to position [0, 323]
click at [1102, 175] on div "Set a name for the audience" at bounding box center [784, 184] width 734 height 39
click at [1119, 174] on img at bounding box center [1119, 175] width 15 height 14
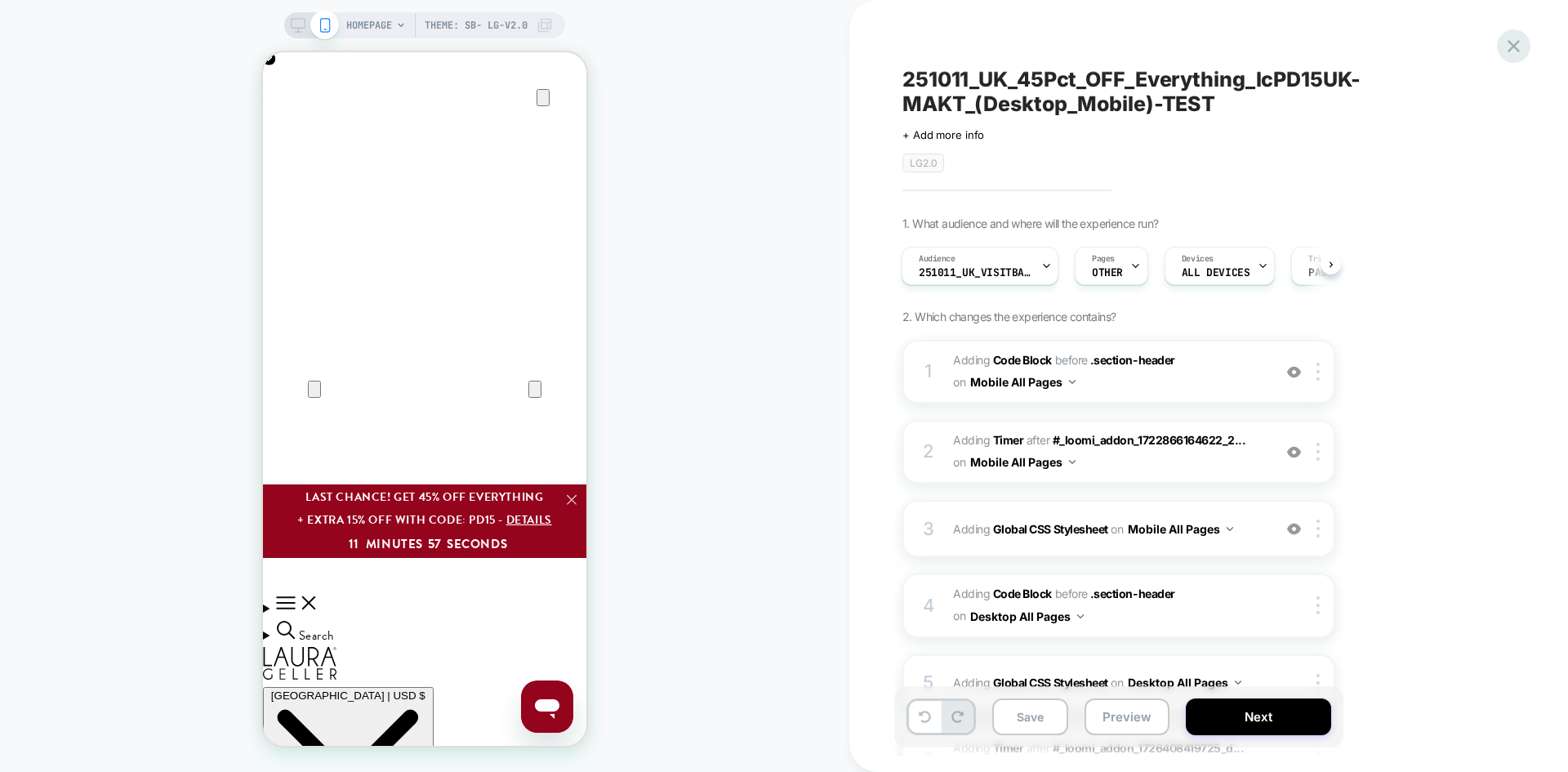
click at [1518, 40] on icon at bounding box center [1513, 46] width 22 height 22
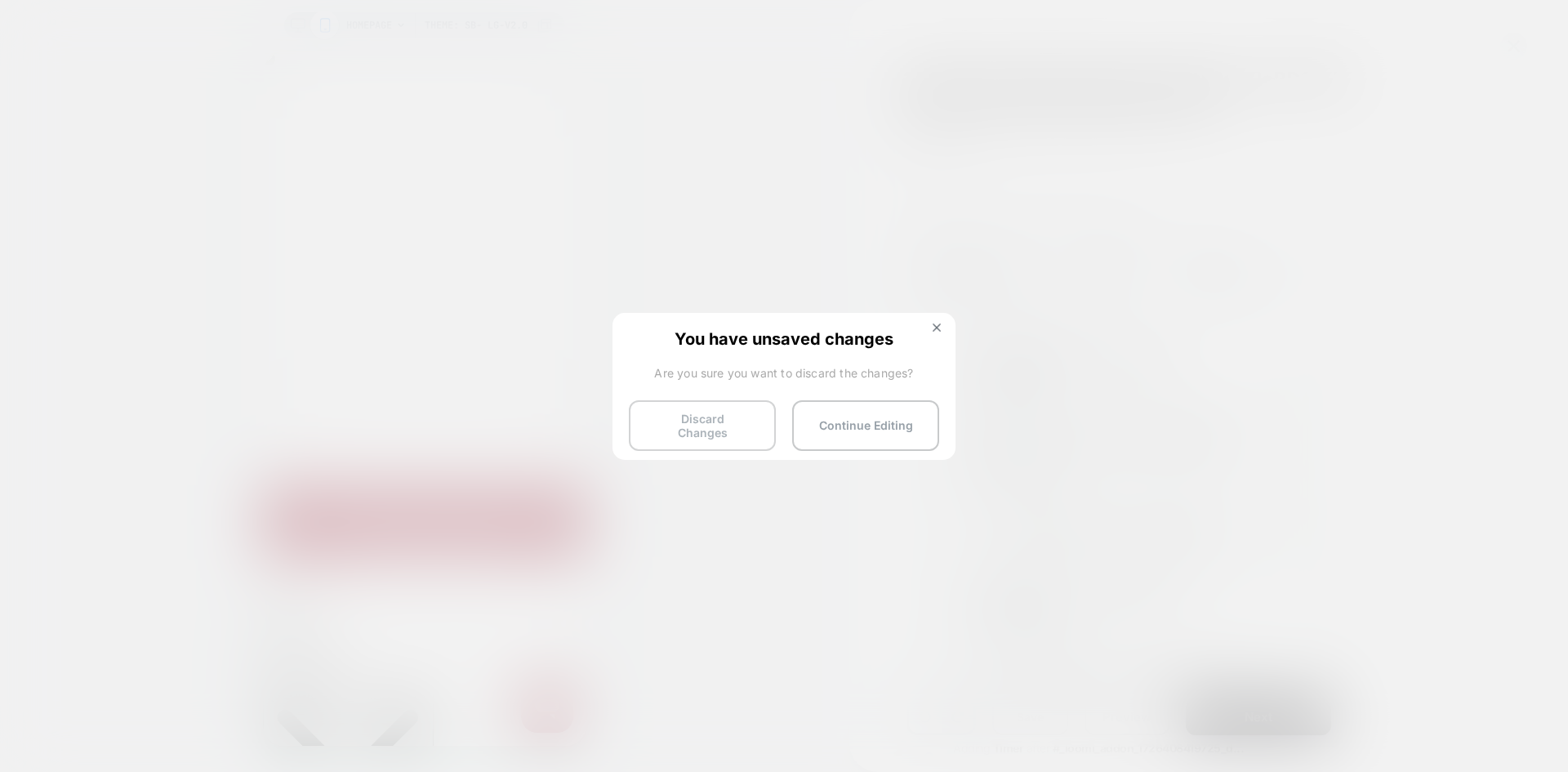
click at [673, 421] on button "Discard Changes" at bounding box center [702, 425] width 147 height 50
